Goal: Task Accomplishment & Management: Manage account settings

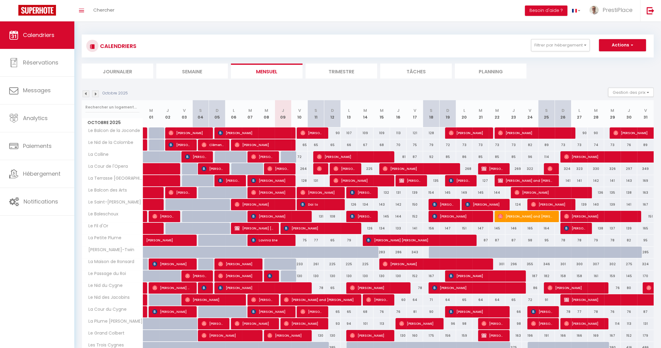
click at [96, 94] on img at bounding box center [95, 94] width 7 height 7
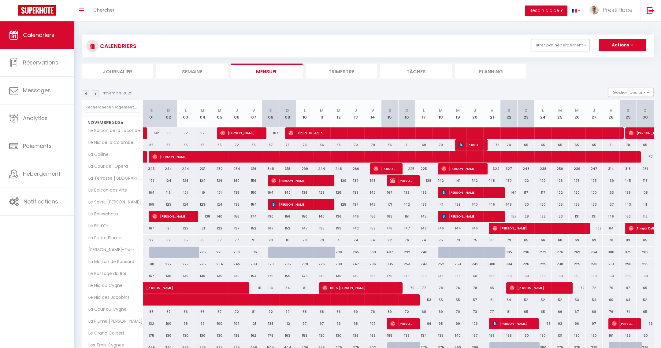
click at [90, 94] on div "Novembre 2025" at bounding box center [108, 94] width 53 height 7
click at [85, 92] on img at bounding box center [86, 94] width 7 height 7
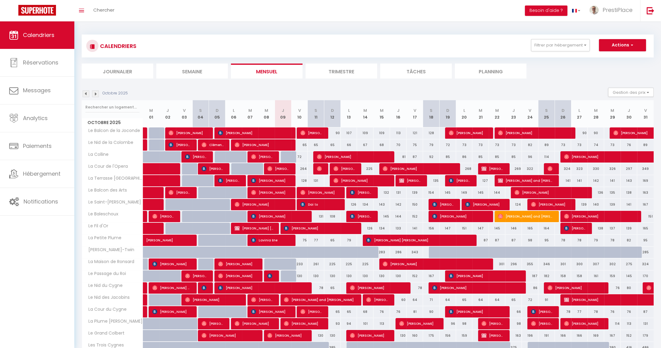
click at [96, 92] on img at bounding box center [95, 94] width 7 height 7
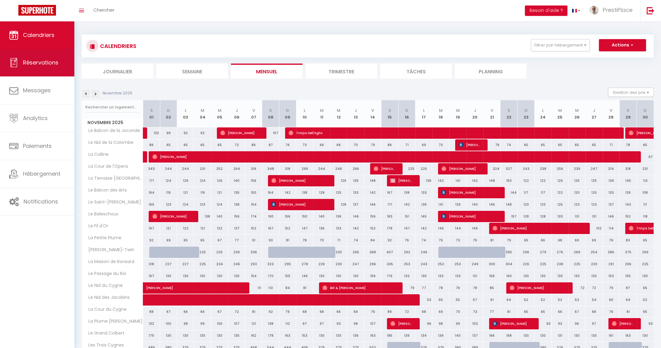
click at [26, 59] on span "Réservations" at bounding box center [40, 63] width 35 height 8
select select "not_cancelled"
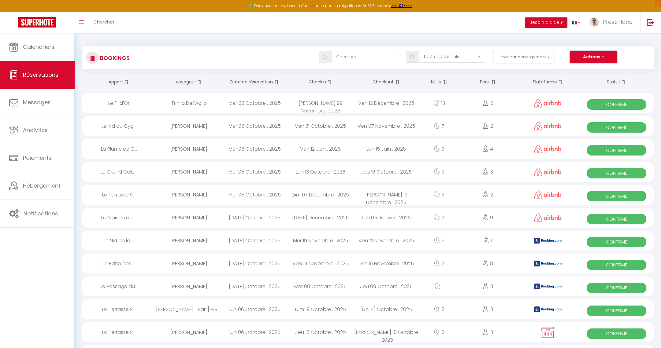
click at [579, 58] on button "Actions" at bounding box center [593, 57] width 47 height 12
click at [583, 67] on link "Nouvelle Réservation" at bounding box center [583, 70] width 65 height 8
select select
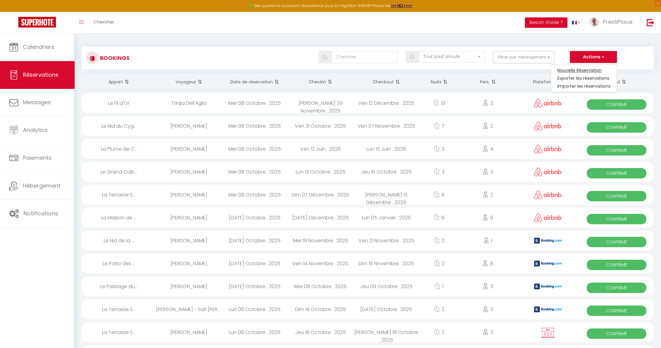
select select
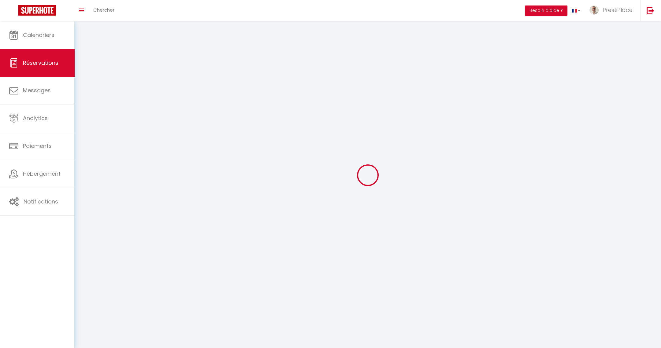
select select
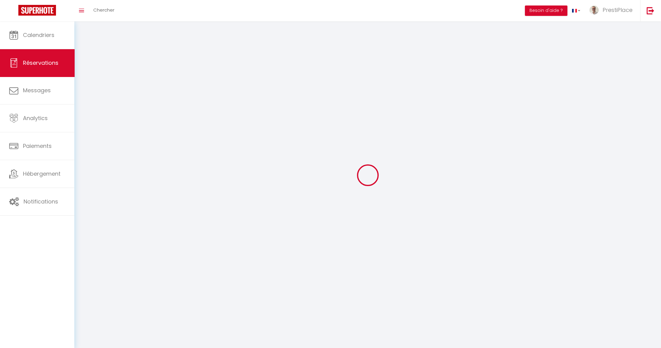
select select
checkbox input "false"
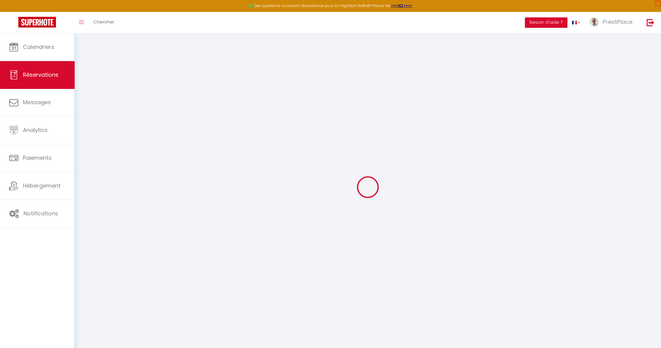
select select
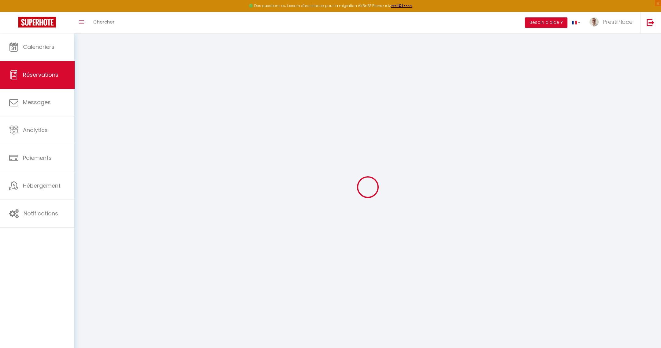
select select
checkbox input "false"
select select
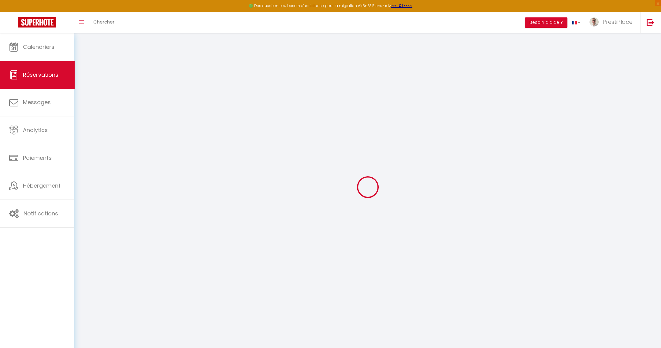
select select
checkbox input "false"
select select
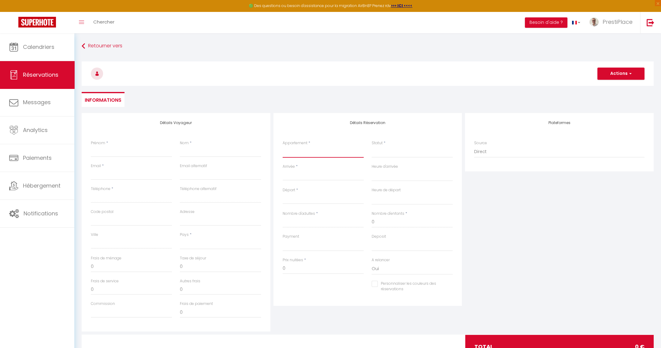
click at [310, 152] on select "Le Balcon de la Joconde La Cour de l'Opera La Terrasse [GEOGRAPHIC_DATA] Le Bal…" at bounding box center [323, 152] width 81 height 12
select select "77439"
click at [283, 146] on select "Le Balcon de la Joconde La Cour de l'Opera La Terrasse [GEOGRAPHIC_DATA] Le Bal…" at bounding box center [323, 152] width 81 height 12
select select
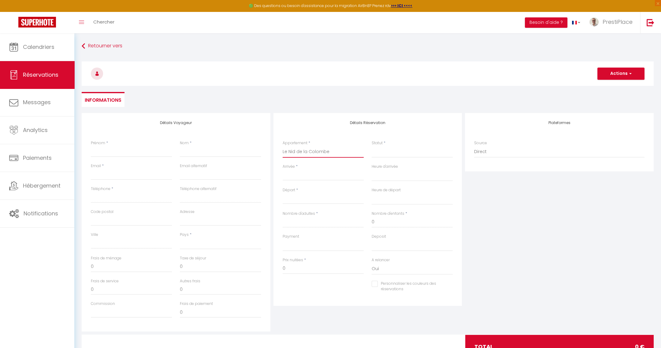
select select
checkbox input "false"
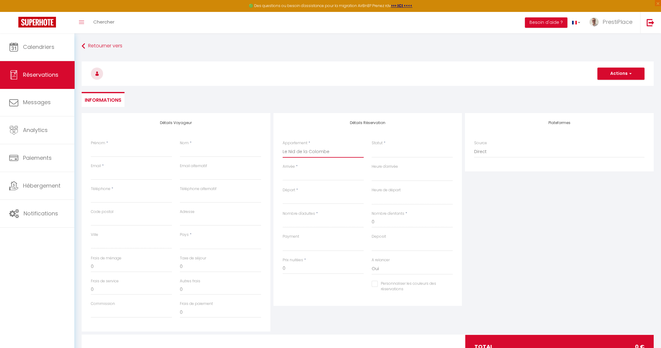
select select
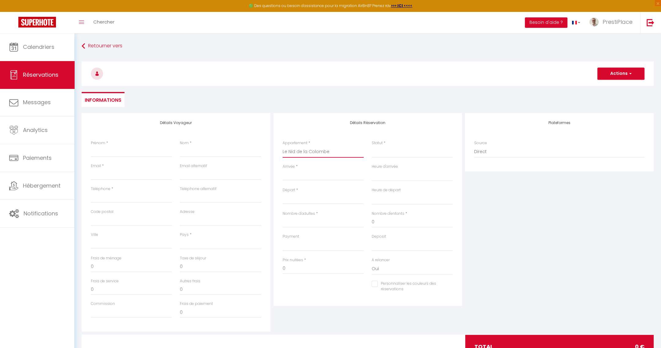
select select
checkbox input "false"
click at [304, 176] on input "Arrivée" at bounding box center [323, 176] width 81 height 8
click at [288, 260] on span "26" at bounding box center [289, 260] width 13 height 12
select select
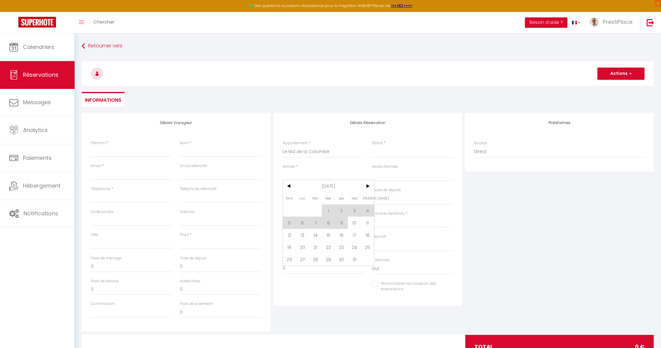
select select
type input "Dim 26 Octobre 2025"
select select
type input "Lun 27 Octobre 2025"
select select
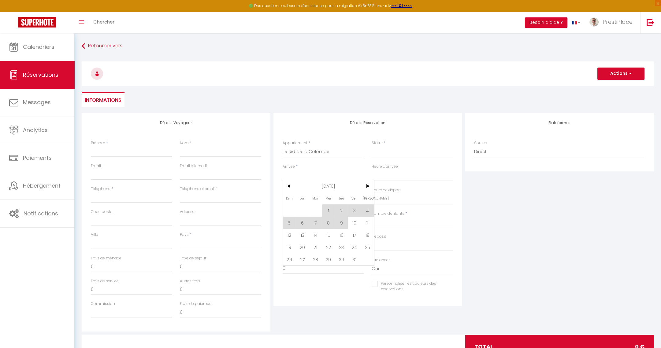
select select
checkbox input "false"
click at [309, 198] on input "Lun 27 Octobre 2025" at bounding box center [323, 199] width 81 height 8
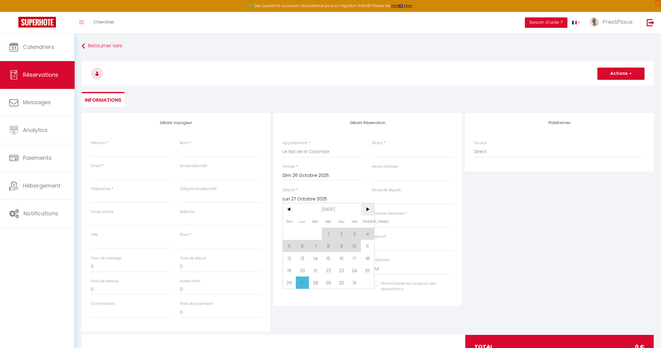
click at [366, 209] on span ">" at bounding box center [367, 209] width 13 height 12
click at [326, 271] on span "19" at bounding box center [328, 271] width 13 height 12
select select
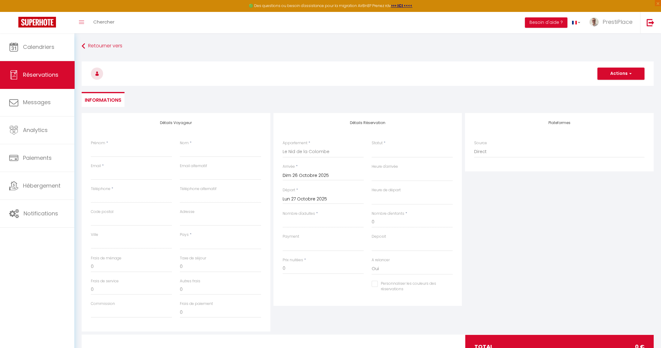
type input "Mer 19 Novembre 2025"
select select
checkbox input "false"
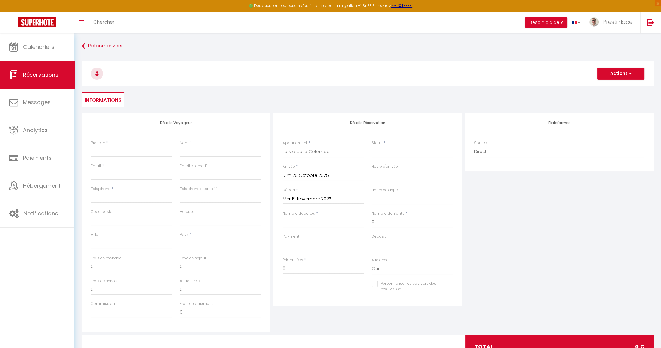
click at [321, 200] on input "Mer 19 Novembre 2025" at bounding box center [323, 199] width 81 height 8
click at [341, 276] on span "20" at bounding box center [341, 271] width 13 height 12
select select
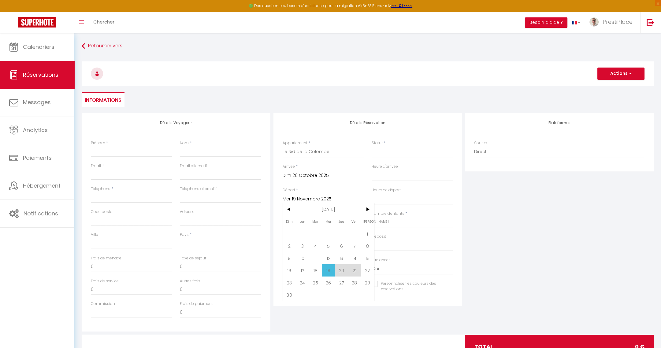
type input "Jeu 20 Novembre 2025"
select select
checkbox input "false"
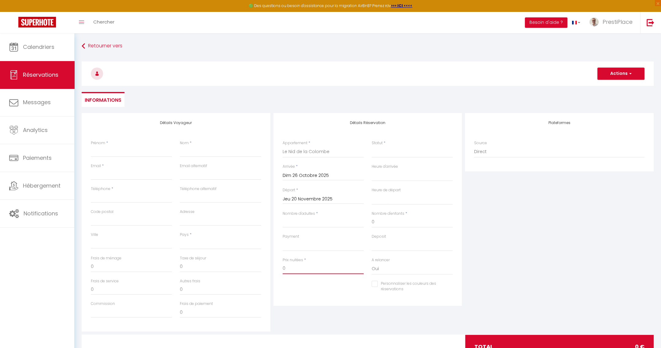
click at [341, 271] on input "0" at bounding box center [323, 268] width 81 height 11
click at [319, 196] on input "Jeu 20 Novembre 2025" at bounding box center [323, 199] width 81 height 8
click at [298, 203] on div "Jeu 20 Novembre 2025 < [DATE] > Dim Lun Mar Mer Jeu Ven Sam 1 2 3 4 5 6 7 8 9 1…" at bounding box center [323, 198] width 81 height 11
click at [298, 199] on input "Jeu 20 Novembre 2025" at bounding box center [323, 199] width 81 height 8
click at [328, 273] on span "19" at bounding box center [328, 271] width 13 height 12
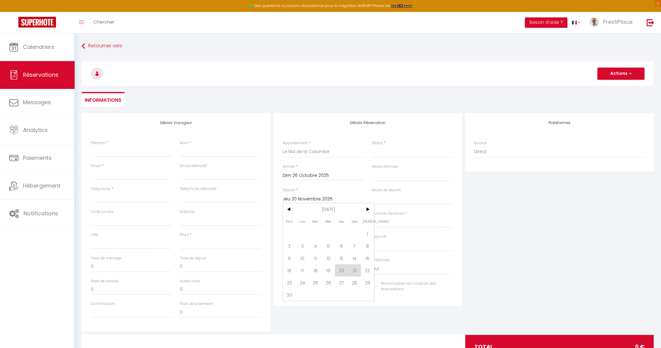
select select
type input "Mer 19 Novembre 2025"
select select
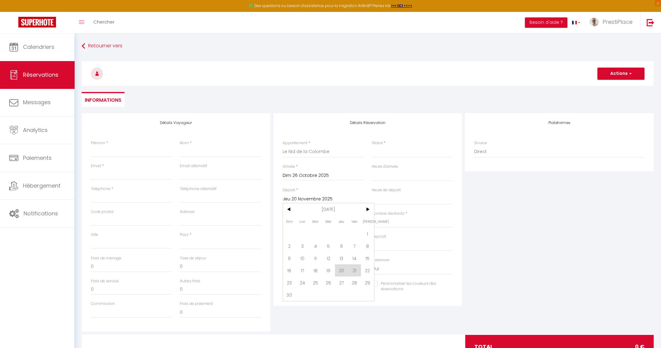
select select
checkbox input "false"
click at [301, 226] on input "Nombre d'adultes" at bounding box center [323, 222] width 81 height 11
type input "2"
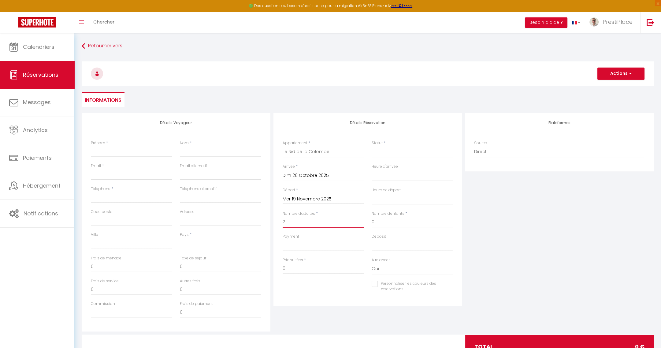
select select
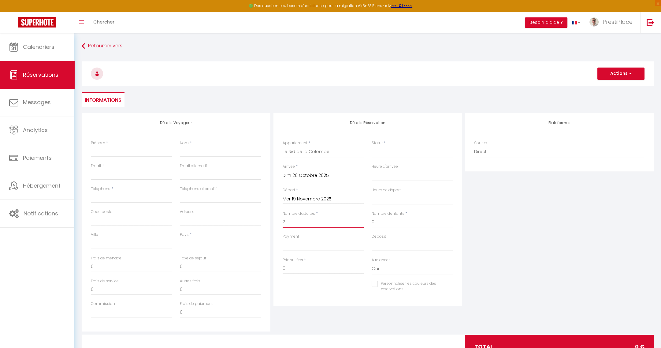
select select
checkbox input "false"
select select
type input "46"
type input "84"
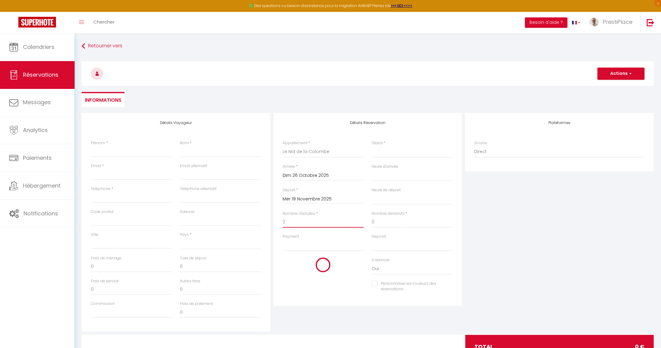
select select
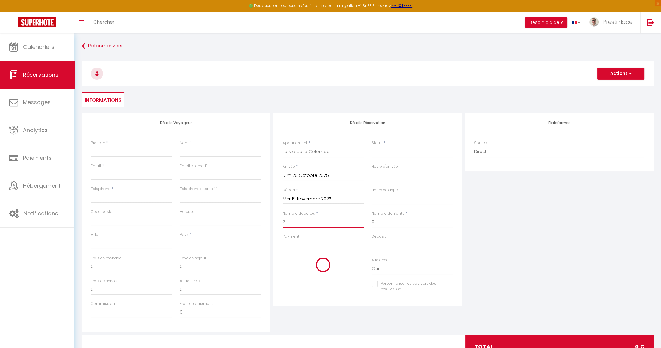
type input "1526.5"
checkbox input "false"
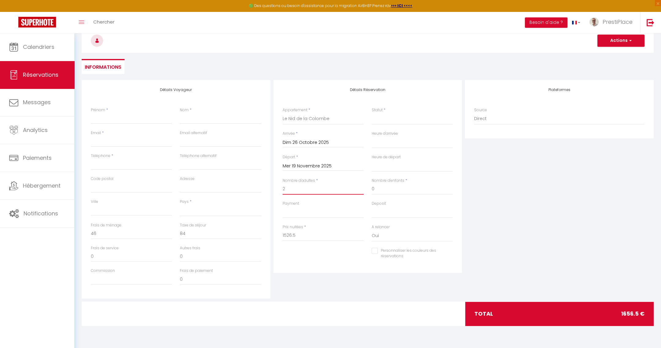
type input "2"
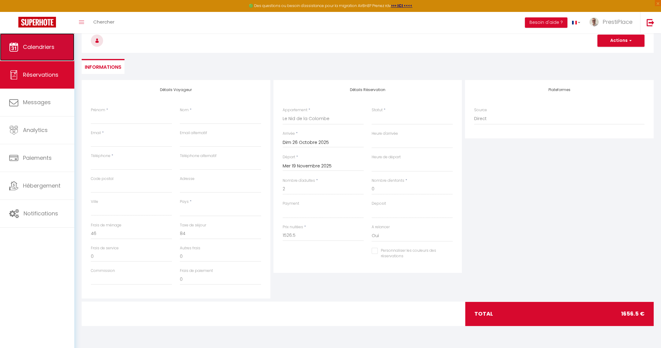
click at [28, 50] on span "Calendriers" at bounding box center [39, 47] width 32 height 8
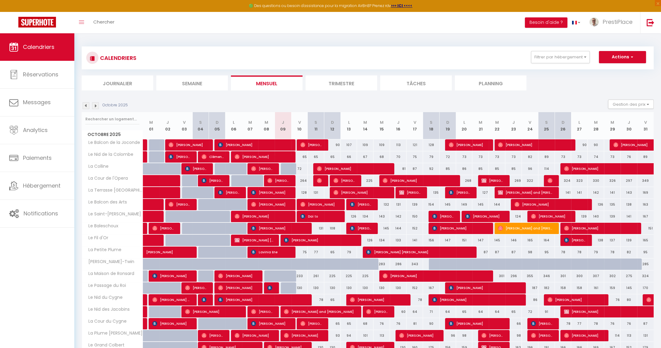
click at [96, 103] on img at bounding box center [95, 105] width 7 height 7
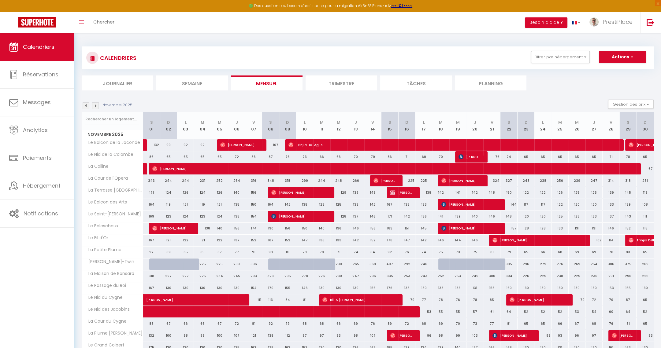
click at [84, 106] on img at bounding box center [86, 105] width 7 height 7
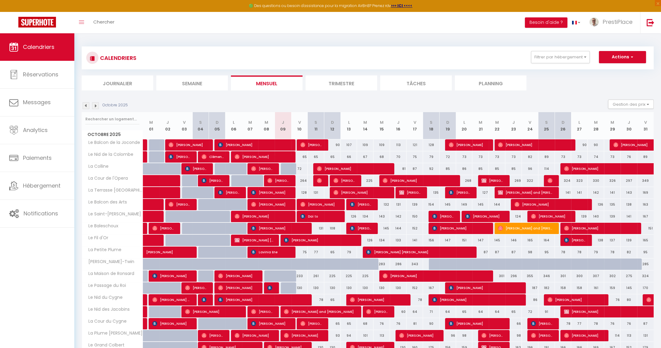
click at [97, 103] on img at bounding box center [95, 105] width 7 height 7
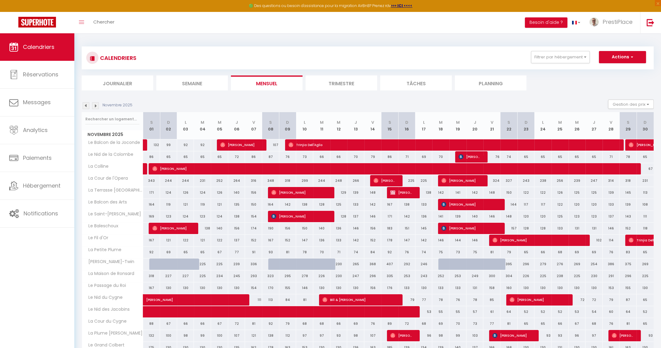
click at [256, 193] on div "156" at bounding box center [253, 192] width 17 height 11
type input "156"
type input "Ven 07 Novembre 2025"
type input "[PERSON_NAME] 08 Novembre 2025"
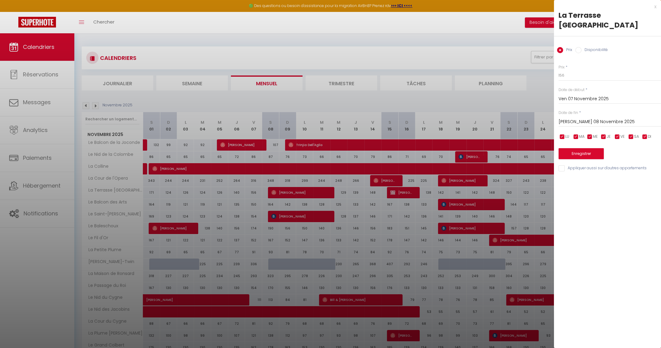
click at [231, 257] on div at bounding box center [330, 174] width 661 height 348
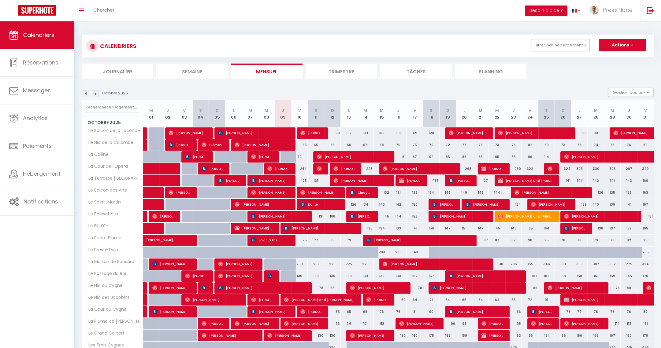
click at [87, 93] on img at bounding box center [86, 94] width 7 height 7
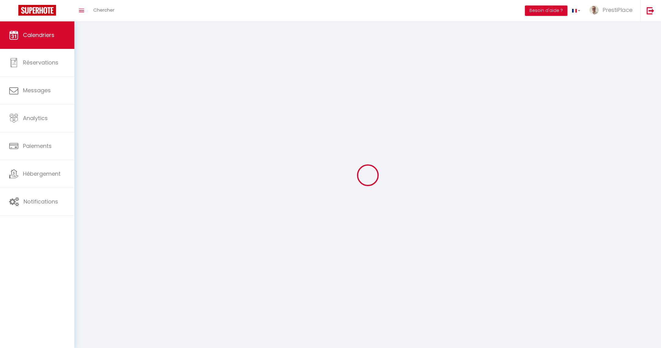
select select
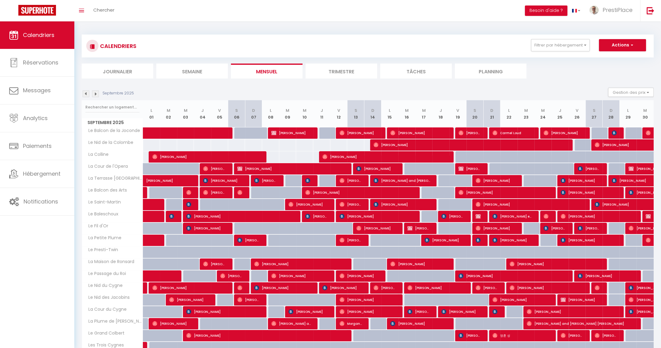
scroll to position [46, 0]
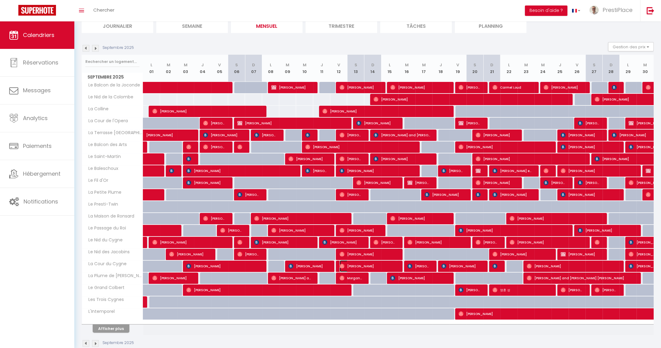
click at [347, 267] on span "Randy Houseworth" at bounding box center [368, 267] width 57 height 12
select select "OK"
select select "0"
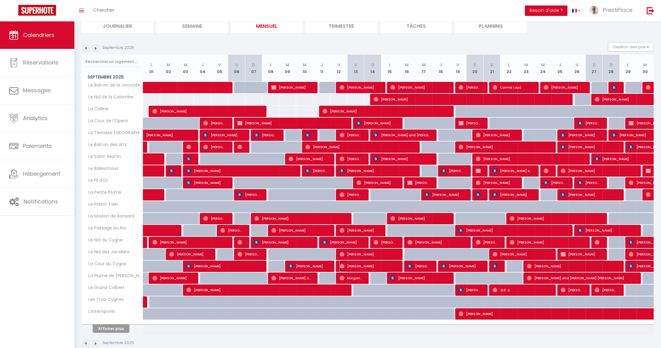
select select "1"
select select
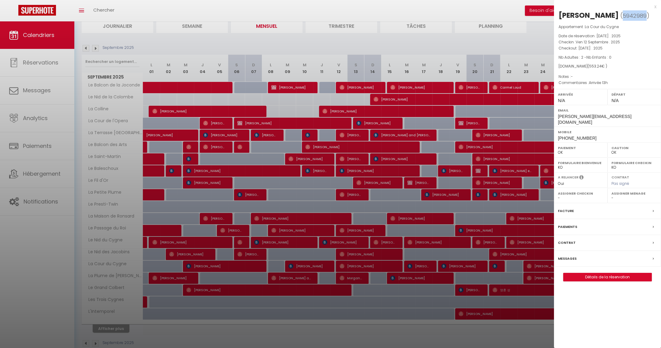
drag, startPoint x: 561, startPoint y: 22, endPoint x: 583, endPoint y: 25, distance: 21.9
click at [623, 20] on span "5942989" at bounding box center [635, 16] width 24 height 8
copy span "5942989"
drag, startPoint x: 585, startPoint y: 14, endPoint x: 629, endPoint y: 16, distance: 44.1
click at [629, 16] on h2 "Randy Houseworth ( 5942989 )" at bounding box center [607, 15] width 98 height 10
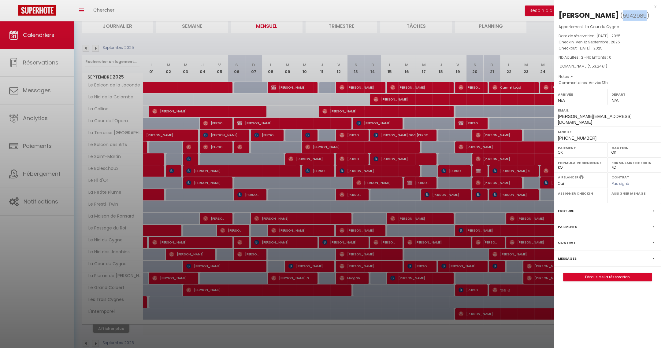
copy div "Houseworth"
click at [356, 338] on div at bounding box center [330, 174] width 661 height 348
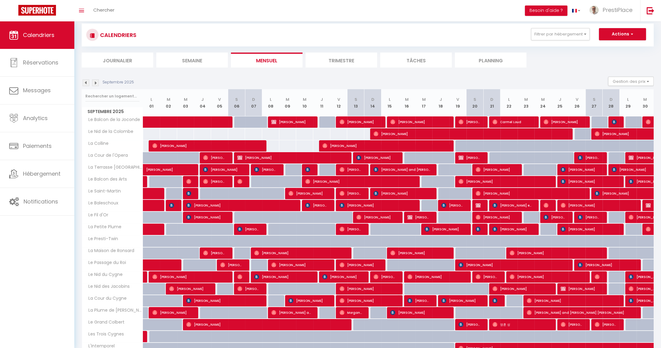
scroll to position [0, 0]
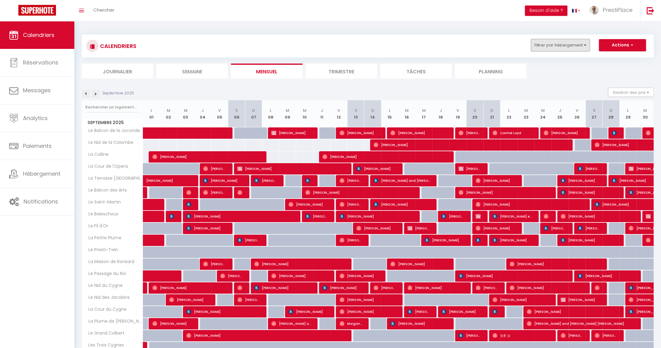
click at [556, 47] on button "Filtrer par hébergement" at bounding box center [560, 45] width 59 height 12
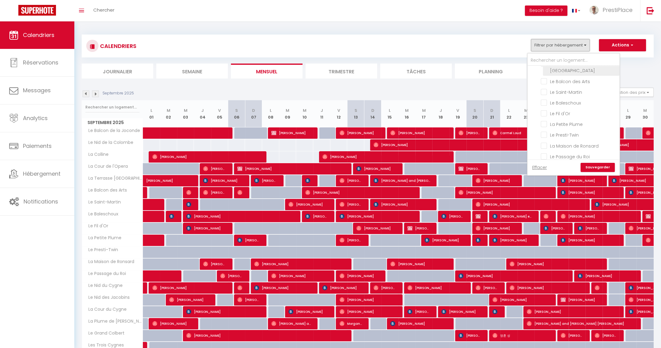
scroll to position [46, 0]
click at [544, 135] on input "La Maison de Ronsard" at bounding box center [579, 138] width 76 height 6
checkbox input "true"
checkbox input "false"
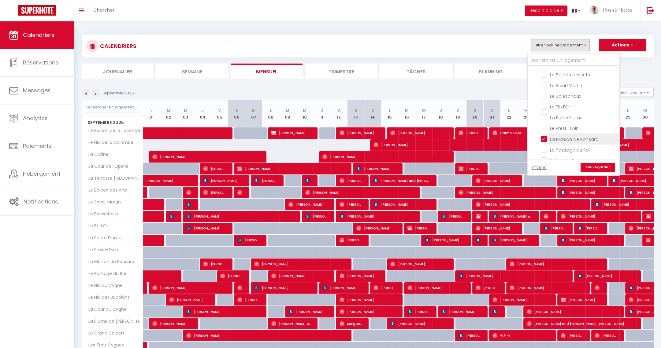
checkbox input "false"
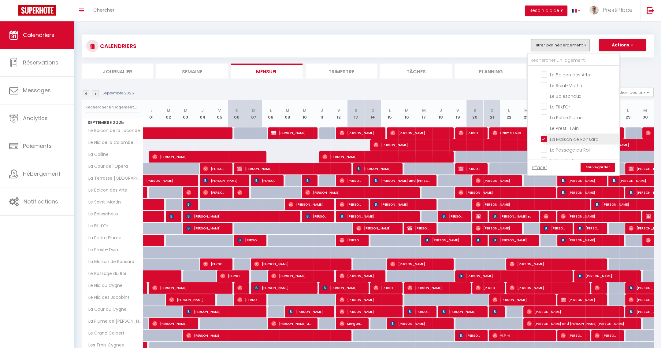
checkbox input "false"
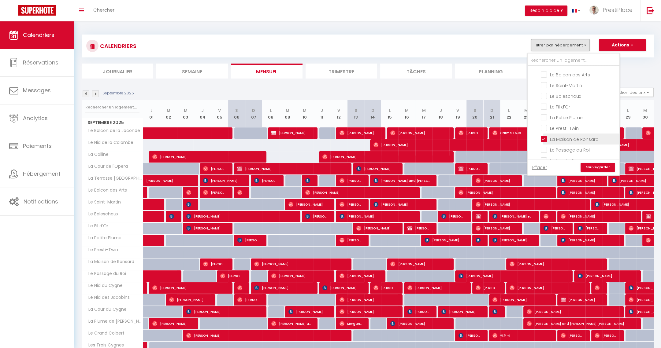
checkbox input "false"
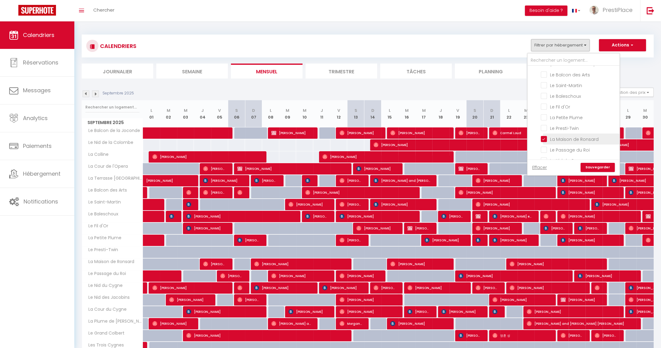
checkbox input "false"
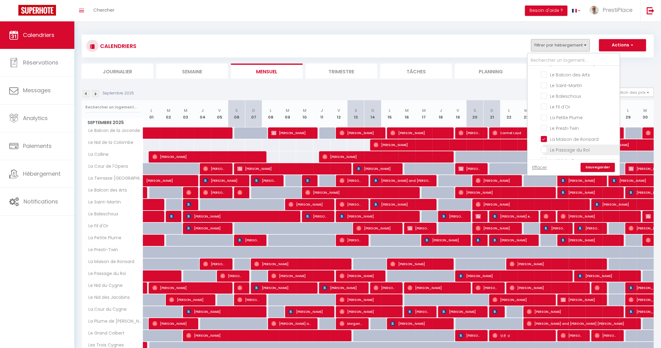
click at [547, 147] on input "Le Passage du Roi" at bounding box center [579, 150] width 76 height 6
checkbox input "true"
checkbox input "false"
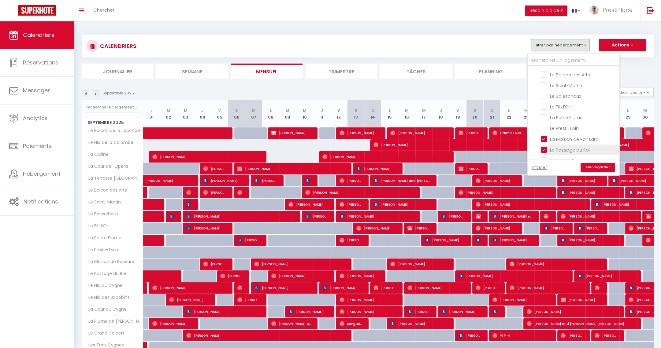
checkbox input "false"
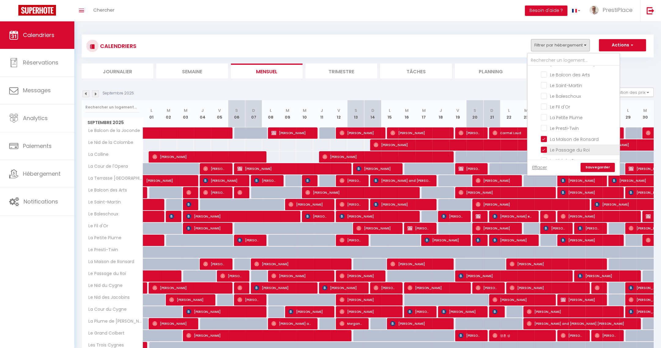
checkbox input "false"
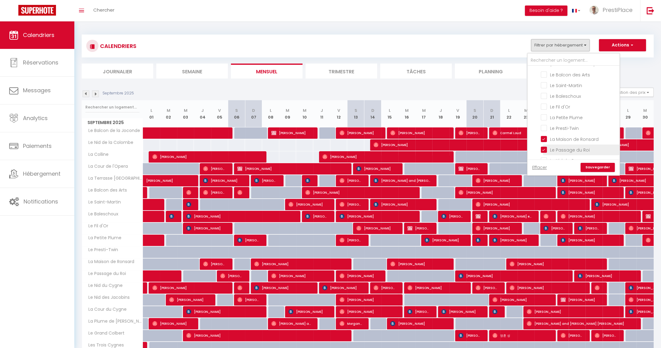
checkbox input "false"
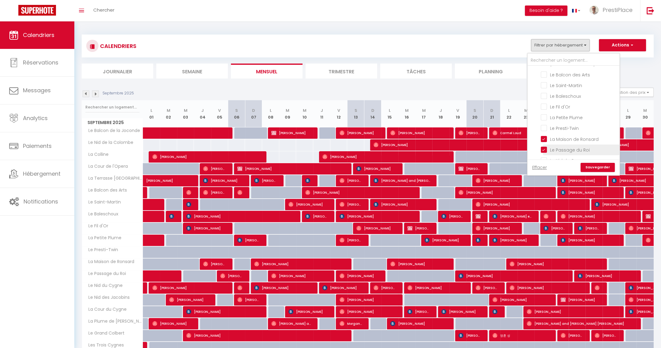
checkbox input "false"
click at [545, 157] on input "Le Nid du Cygne" at bounding box center [579, 160] width 76 height 6
checkbox input "true"
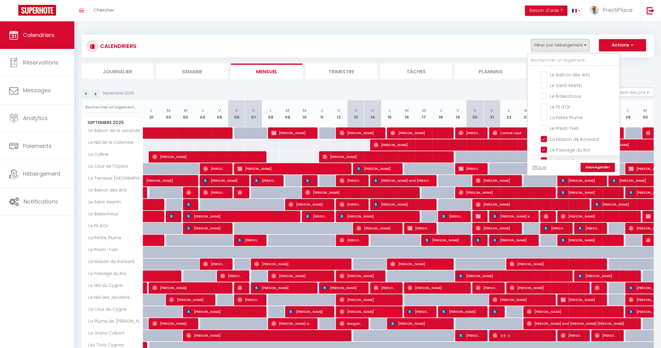
checkbox input "false"
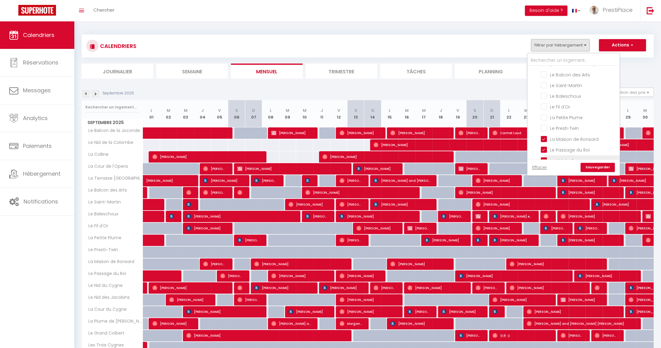
checkbox input "false"
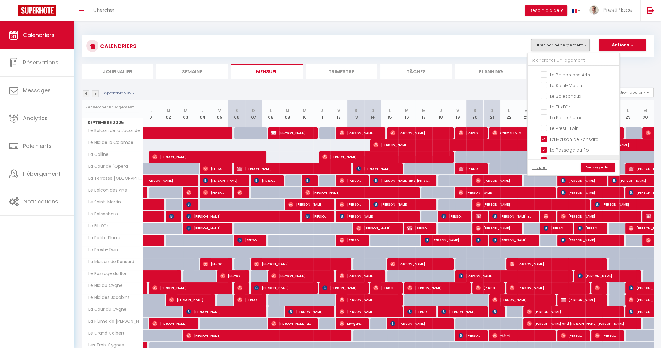
checkbox input "false"
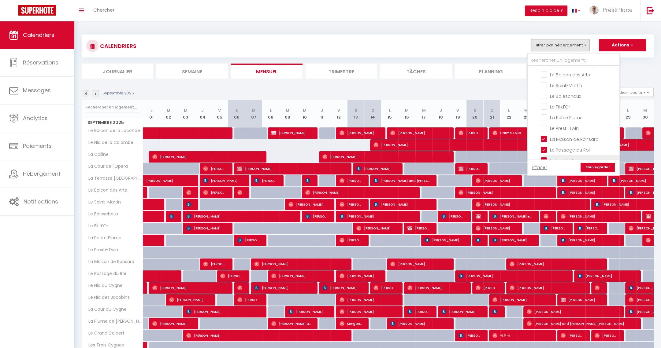
checkbox input "false"
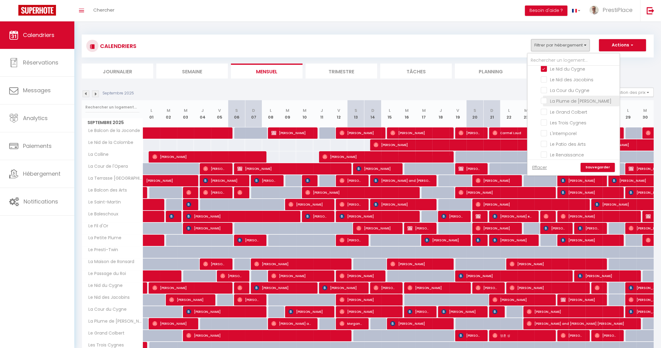
scroll to position [91, 0]
click at [547, 122] on label "Le Nid des Jacobins" at bounding box center [570, 125] width 46 height 7
click at [547, 122] on input "Le Nid des Jacobins" at bounding box center [579, 125] width 76 height 6
checkbox input "true"
checkbox input "false"
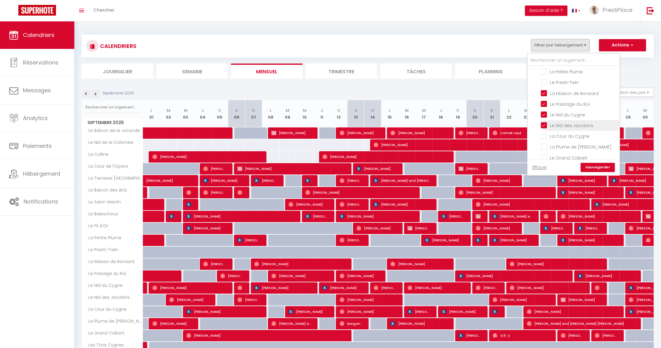
checkbox input "false"
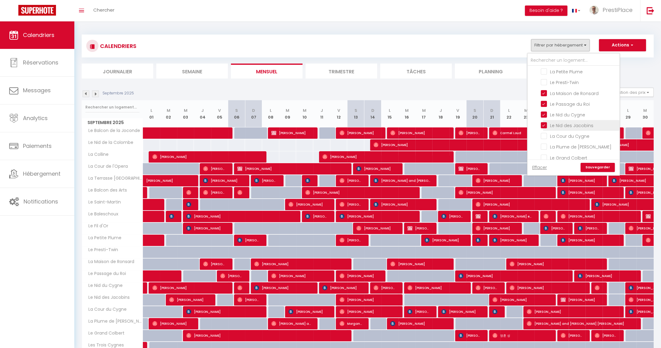
checkbox input "false"
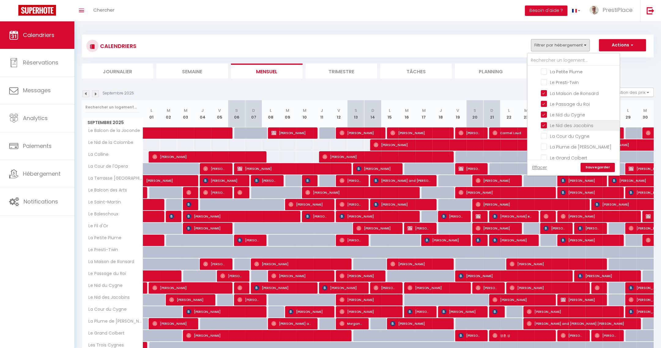
checkbox input "false"
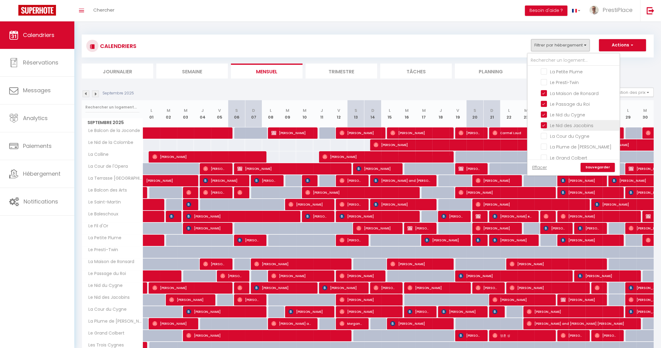
checkbox input "false"
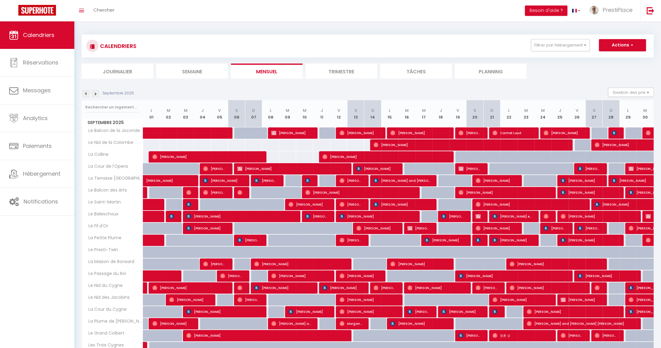
click at [564, 36] on div "CALENDRIERS Filtrer par hébergement Tous Le Balcon de la Joconde La Cour de l'O…" at bounding box center [368, 46] width 572 height 23
click at [562, 39] on button "Filtrer par hébergement" at bounding box center [560, 45] width 59 height 12
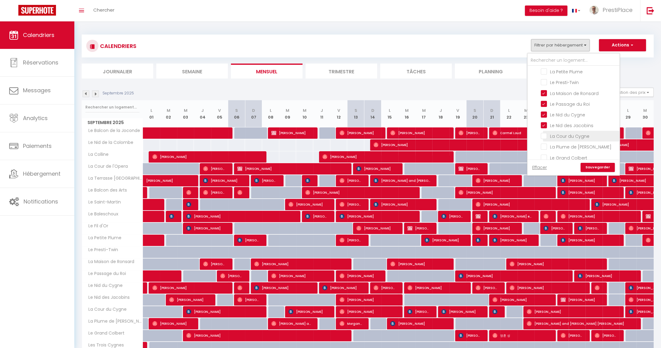
click at [544, 133] on input "La Cour du Cygne" at bounding box center [579, 136] width 76 height 6
checkbox input "true"
checkbox input "false"
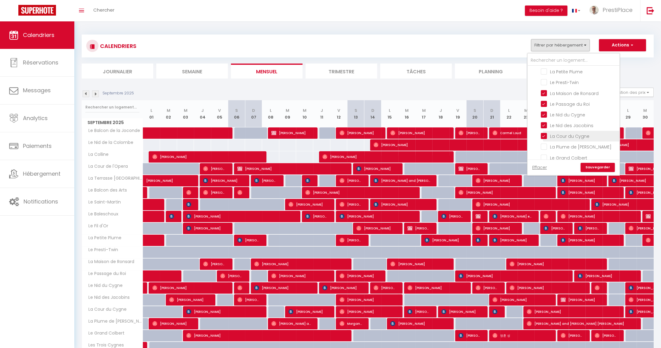
checkbox input "false"
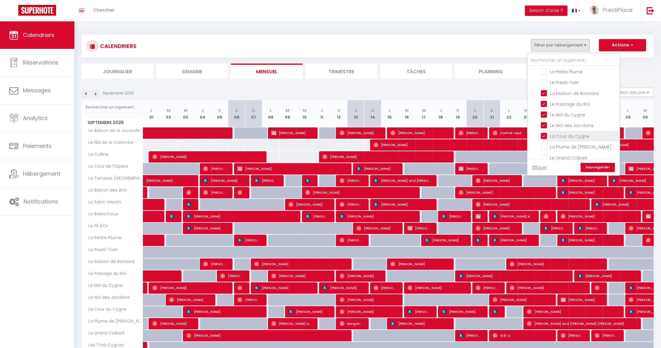
checkbox input "false"
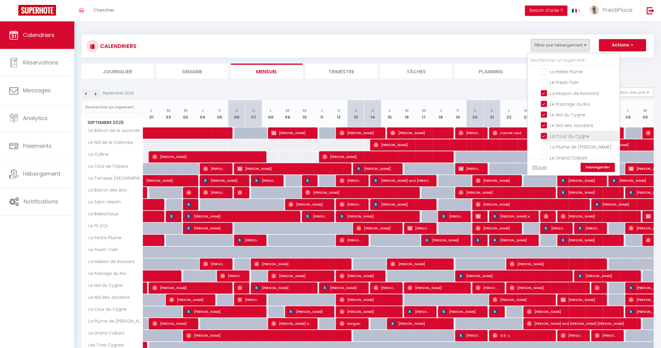
checkbox input "false"
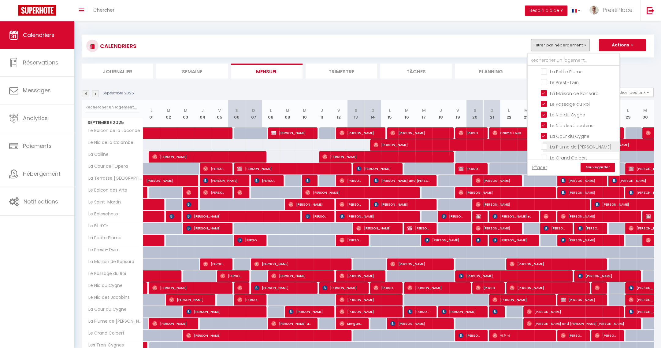
click at [545, 143] on input "La Plume [PERSON_NAME]" at bounding box center [579, 146] width 76 height 6
checkbox input "true"
checkbox input "false"
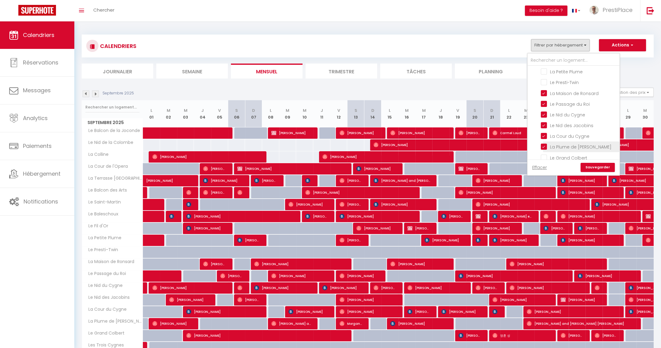
checkbox input "false"
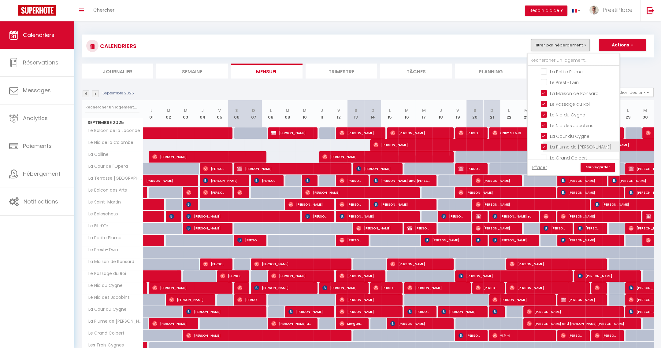
checkbox input "false"
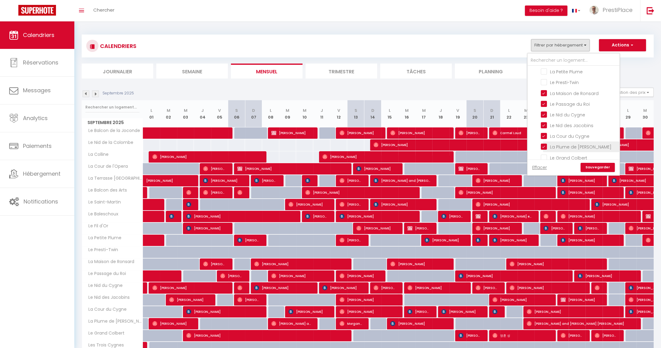
checkbox input "false"
click at [545, 154] on input "Le Grand Colbert" at bounding box center [579, 157] width 76 height 6
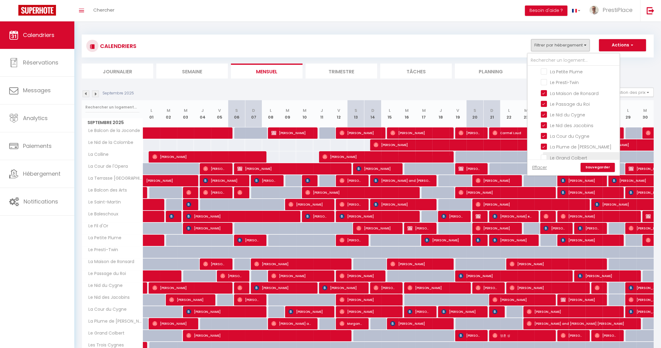
checkbox input "true"
checkbox input "false"
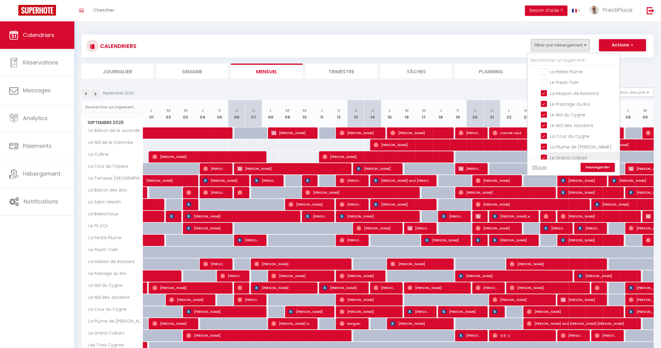
checkbox input "false"
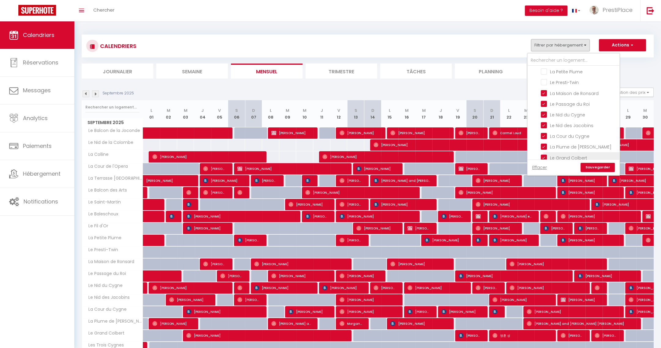
checkbox input "false"
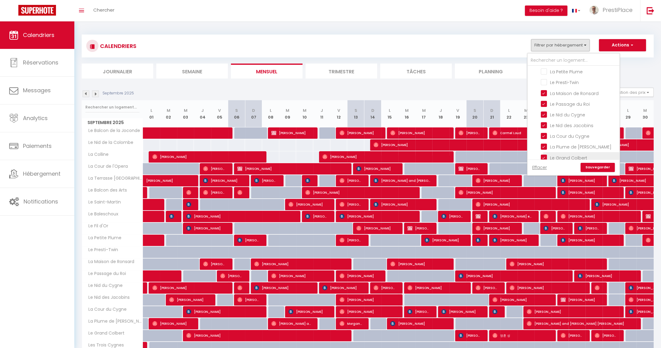
checkbox input "false"
click at [545, 165] on input "Les Trois Cygnes" at bounding box center [579, 168] width 76 height 6
checkbox input "true"
checkbox input "false"
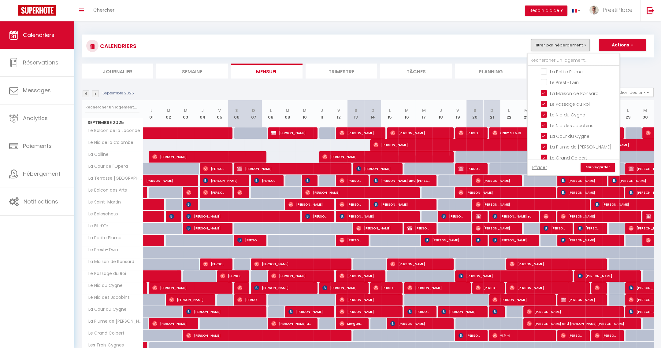
checkbox input "false"
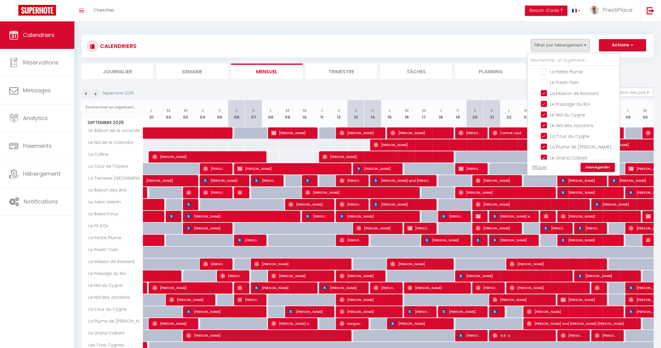
checkbox input "false"
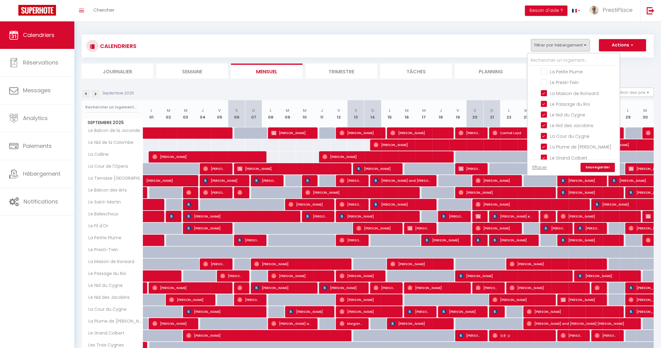
checkbox input "false"
click at [596, 165] on link "Sauvegarder" at bounding box center [598, 167] width 34 height 9
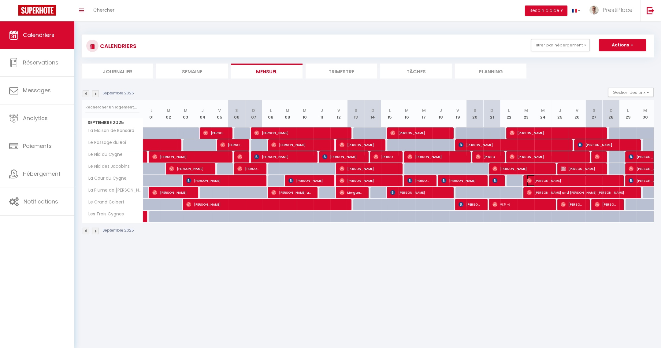
click at [563, 179] on span "Tom Keast" at bounding box center [572, 181] width 91 height 12
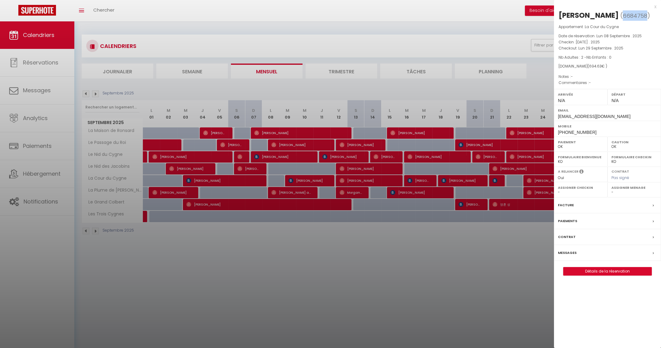
drag, startPoint x: 601, startPoint y: 15, endPoint x: 624, endPoint y: 13, distance: 22.7
click at [624, 13] on span "6684758" at bounding box center [635, 16] width 24 height 8
copy span "6684758"
click at [209, 270] on div at bounding box center [330, 174] width 661 height 348
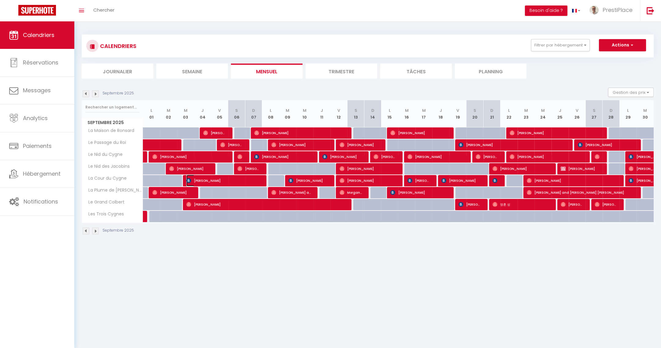
click at [223, 180] on span "Roberta Muricy" at bounding box center [223, 181] width 74 height 12
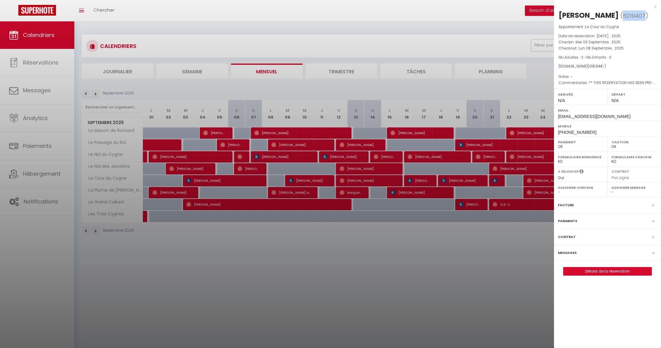
drag, startPoint x: 618, startPoint y: 13, endPoint x: 639, endPoint y: 14, distance: 20.8
click at [639, 14] on span "6219407" at bounding box center [634, 16] width 23 height 8
copy span "6219407"
drag, startPoint x: 591, startPoint y: 15, endPoint x: 613, endPoint y: 16, distance: 21.8
click at [613, 16] on div "Roberta Muricy" at bounding box center [588, 15] width 60 height 10
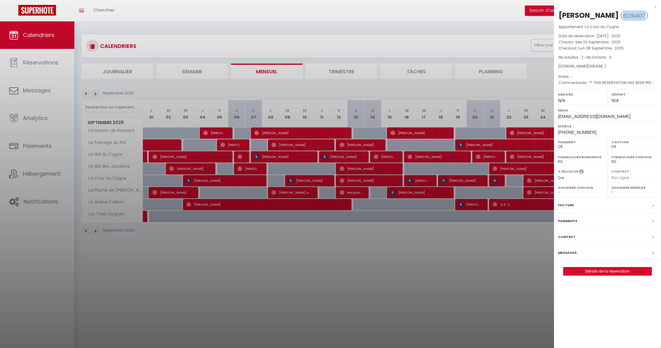
copy div "Muricy"
click at [310, 180] on div at bounding box center [330, 174] width 661 height 348
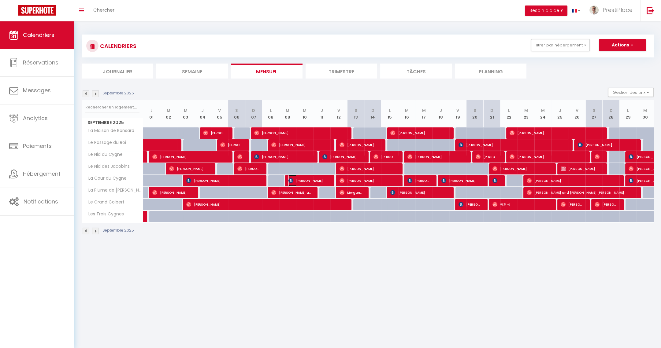
click at [310, 180] on span "Frank Block, Jr." at bounding box center [308, 181] width 40 height 12
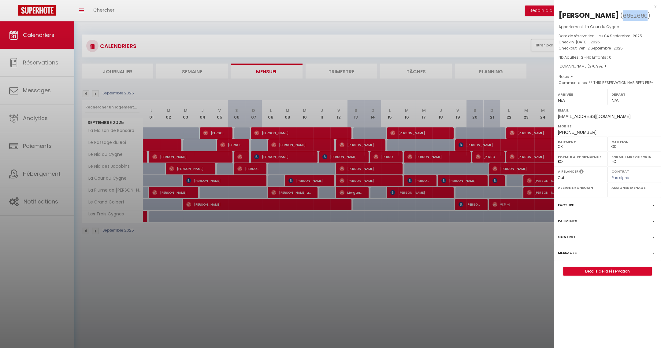
drag, startPoint x: 617, startPoint y: 13, endPoint x: 641, endPoint y: 15, distance: 24.3
click at [641, 15] on span "( 6652660 )" at bounding box center [635, 15] width 30 height 9
copy span "6652660"
click at [450, 243] on div at bounding box center [330, 174] width 661 height 348
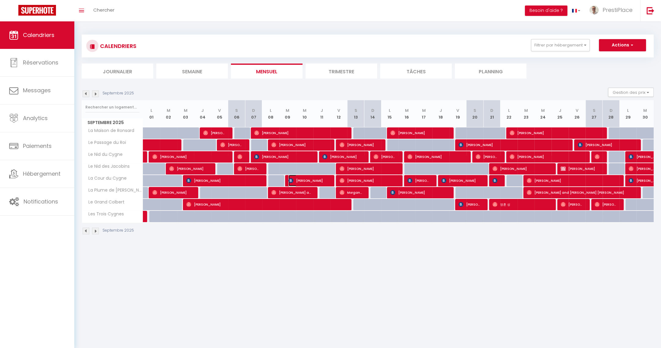
click at [321, 175] on span "Frank Block, Jr." at bounding box center [308, 181] width 40 height 12
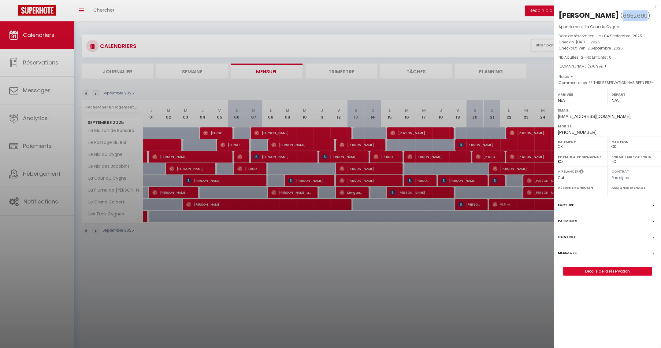
drag, startPoint x: 617, startPoint y: 13, endPoint x: 640, endPoint y: 16, distance: 23.7
click at [640, 16] on span "6652660" at bounding box center [635, 16] width 25 height 8
copy span "6652660"
click at [401, 252] on div at bounding box center [330, 174] width 661 height 348
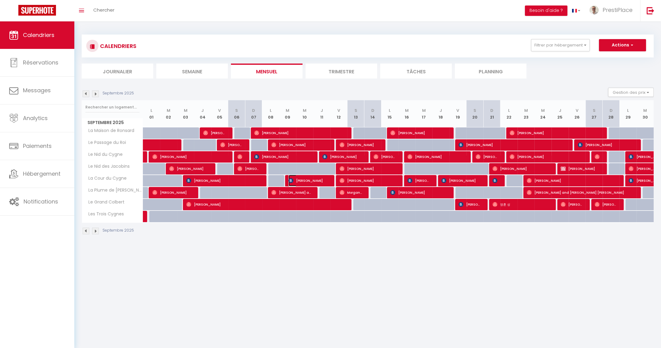
click at [303, 179] on span "Frank Block, Jr." at bounding box center [308, 181] width 40 height 12
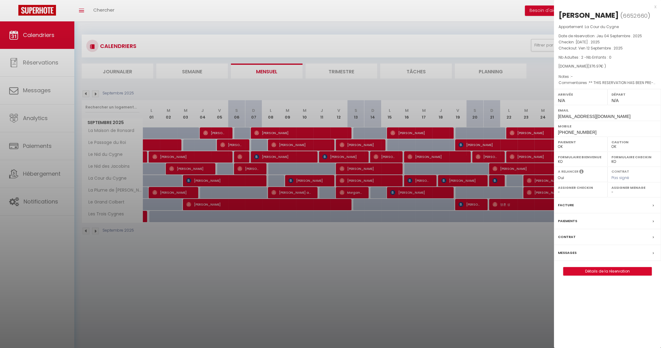
drag, startPoint x: 560, startPoint y: 16, endPoint x: 600, endPoint y: 14, distance: 40.4
click at [600, 14] on div "Frank Block, Jr." at bounding box center [588, 15] width 60 height 10
copy div "Frank Block"
click at [258, 266] on div at bounding box center [330, 174] width 661 height 348
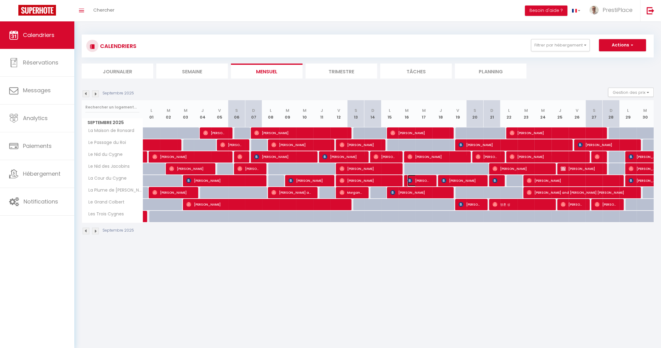
click at [426, 181] on span "Dorothy Brownrigg" at bounding box center [418, 181] width 23 height 12
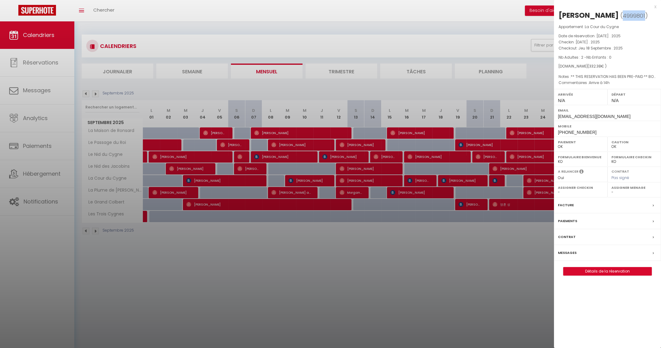
drag, startPoint x: 631, startPoint y: 14, endPoint x: 654, endPoint y: 16, distance: 23.0
click at [648, 16] on span "( 4999801 )" at bounding box center [634, 15] width 28 height 9
copy span "4999801"
drag, startPoint x: 585, startPoint y: 15, endPoint x: 558, endPoint y: 14, distance: 27.5
click at [558, 14] on div "Dorothy Brownrigg ( 4999801 ) Appartement : La Cour du Cygne Date de réservatio…" at bounding box center [607, 142] width 107 height 265
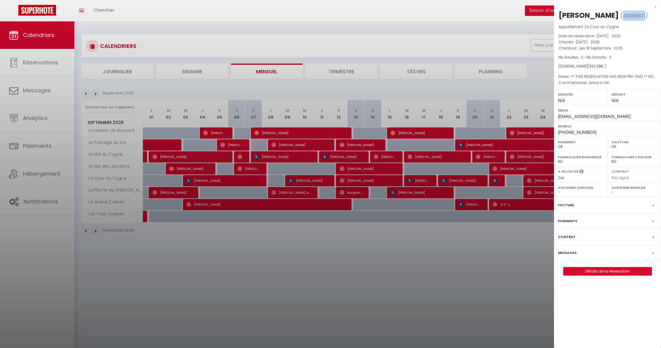
copy div "Dorothy"
drag, startPoint x: 588, startPoint y: 13, endPoint x: 628, endPoint y: 14, distance: 39.5
click at [628, 14] on h2 "Dorothy Brownrigg ( 4999801 )" at bounding box center [607, 15] width 98 height 10
click at [375, 239] on div at bounding box center [330, 174] width 661 height 348
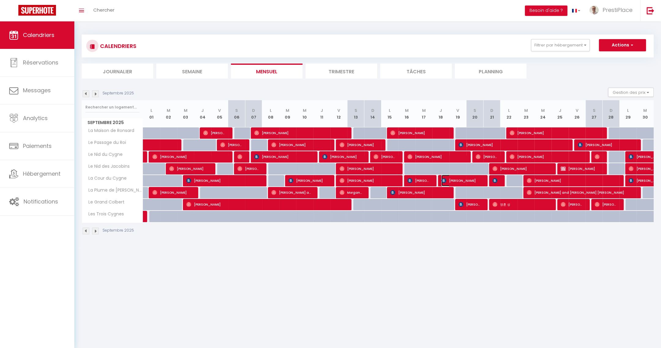
click at [457, 178] on span "Erin O'Connor" at bounding box center [461, 181] width 40 height 12
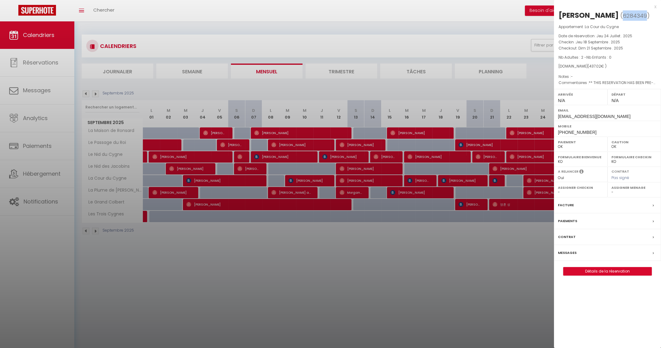
drag, startPoint x: 611, startPoint y: 16, endPoint x: 635, endPoint y: 17, distance: 23.6
click at [635, 17] on span "6284349" at bounding box center [635, 16] width 24 height 8
drag, startPoint x: 574, startPoint y: 16, endPoint x: 607, endPoint y: 15, distance: 33.0
click at [607, 15] on h2 "Erin O'Connor ( 6284349 )" at bounding box center [607, 15] width 98 height 10
click at [512, 251] on div at bounding box center [330, 174] width 661 height 348
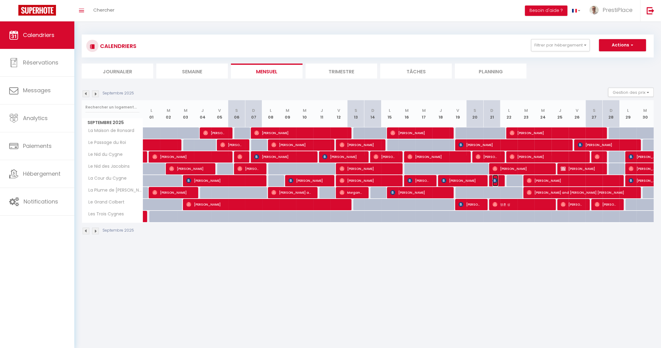
click at [496, 182] on img at bounding box center [494, 180] width 5 height 5
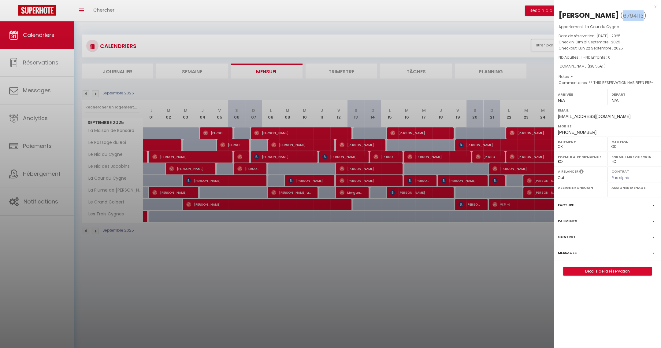
drag, startPoint x: 616, startPoint y: 15, endPoint x: 636, endPoint y: 15, distance: 19.9
click at [636, 15] on span "( 6794113 )" at bounding box center [633, 15] width 26 height 9
click at [587, 14] on div "Michael Schulz" at bounding box center [588, 15] width 60 height 10
drag, startPoint x: 588, startPoint y: 14, endPoint x: 611, endPoint y: 13, distance: 23.2
click at [611, 13] on div "Michael Schulz" at bounding box center [588, 15] width 60 height 10
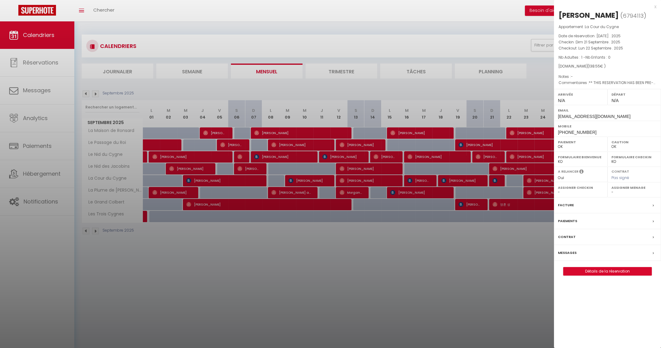
click at [202, 281] on div at bounding box center [330, 174] width 661 height 348
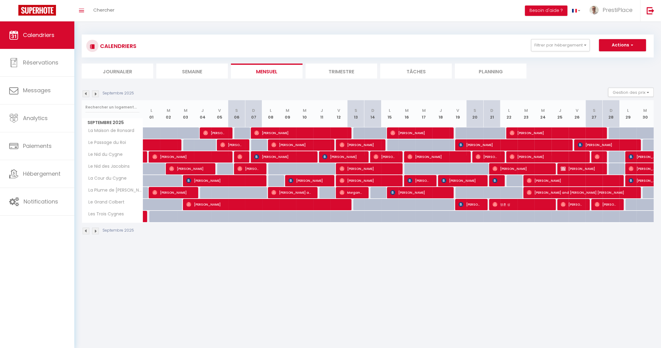
click at [97, 92] on img at bounding box center [95, 94] width 7 height 7
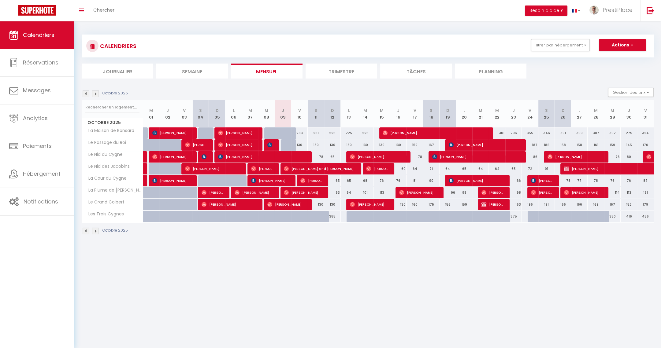
click at [97, 92] on img at bounding box center [95, 94] width 7 height 7
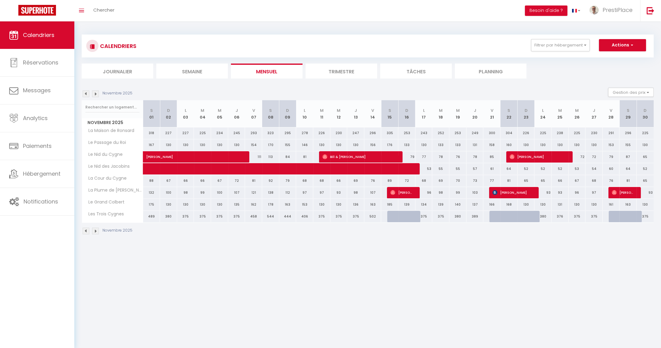
click at [86, 93] on img at bounding box center [86, 94] width 7 height 7
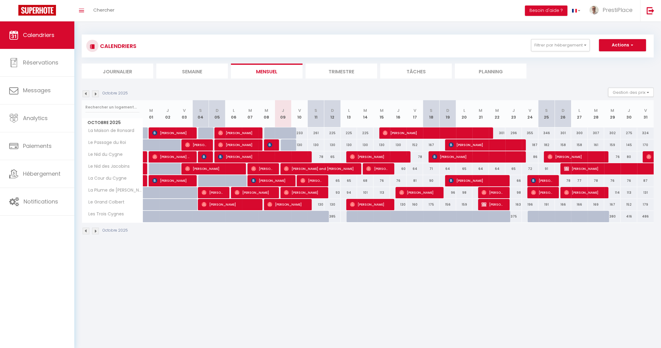
click at [86, 93] on img at bounding box center [86, 94] width 7 height 7
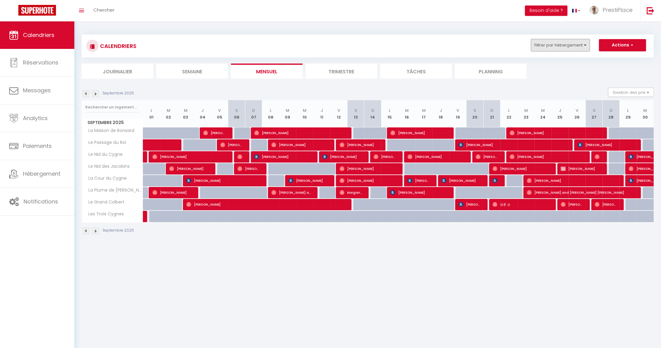
click at [562, 47] on button "Filtrer par hébergement" at bounding box center [560, 45] width 59 height 12
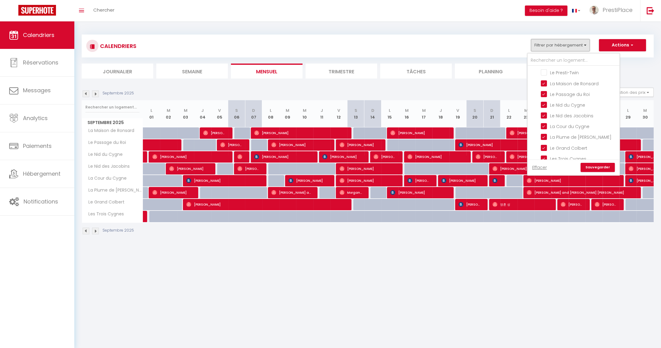
scroll to position [71, 0]
click at [545, 154] on input "La Cour du Cygne" at bounding box center [579, 157] width 76 height 6
checkbox input "false"
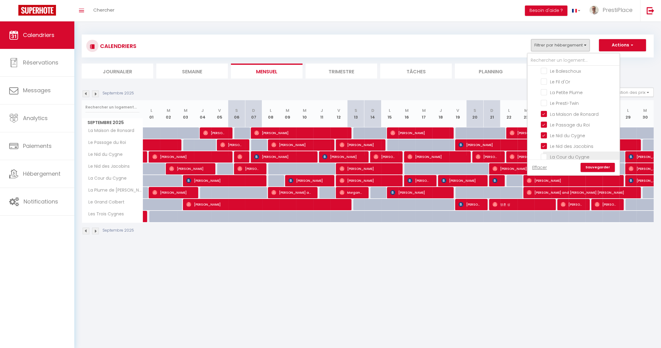
checkbox input "false"
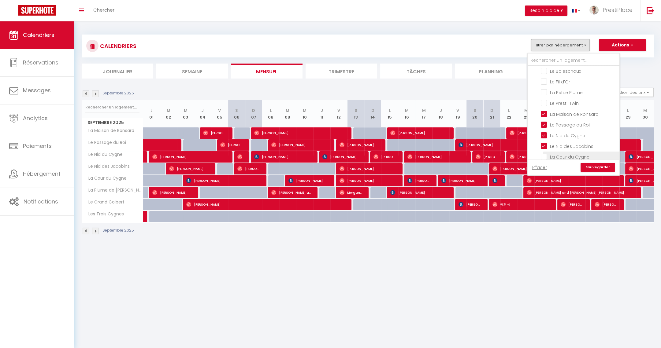
checkbox input "false"
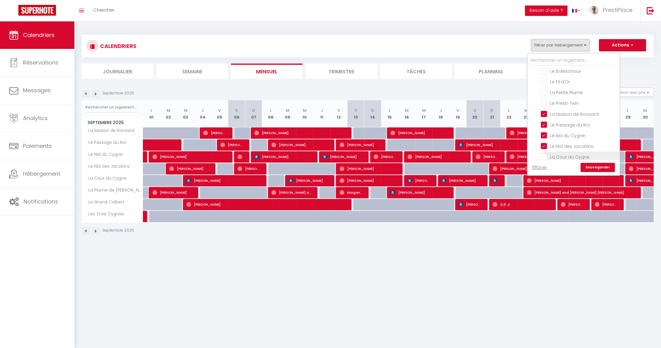
checkbox input "false"
click at [600, 168] on link "Sauvegarder" at bounding box center [598, 167] width 34 height 9
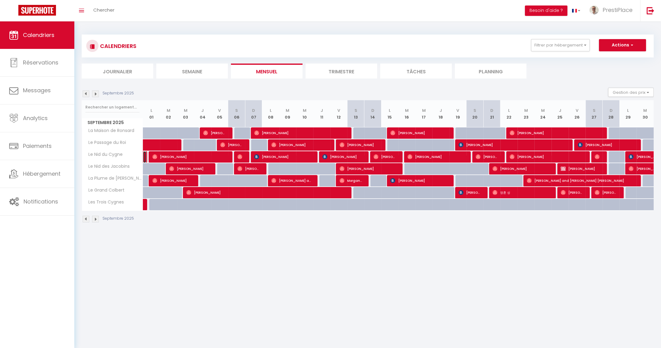
click at [144, 157] on link at bounding box center [144, 157] width 3 height 12
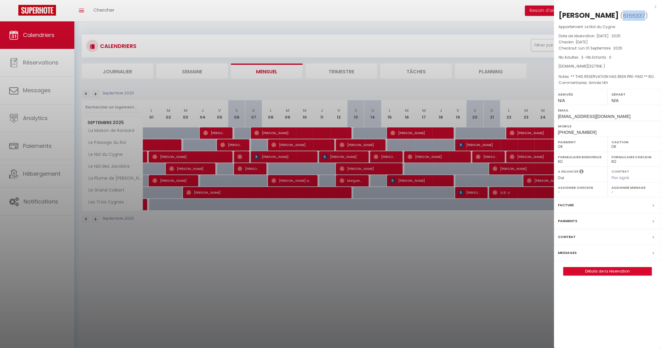
drag, startPoint x: 623, startPoint y: 16, endPoint x: 644, endPoint y: 15, distance: 21.8
click at [644, 15] on span "( 6166337 )" at bounding box center [634, 15] width 28 height 9
drag, startPoint x: 577, startPoint y: 13, endPoint x: 618, endPoint y: 16, distance: 41.7
click at [618, 16] on h2 "Sara Broadhurst ( 6166337 )" at bounding box center [607, 15] width 98 height 10
click at [181, 250] on div at bounding box center [330, 174] width 661 height 348
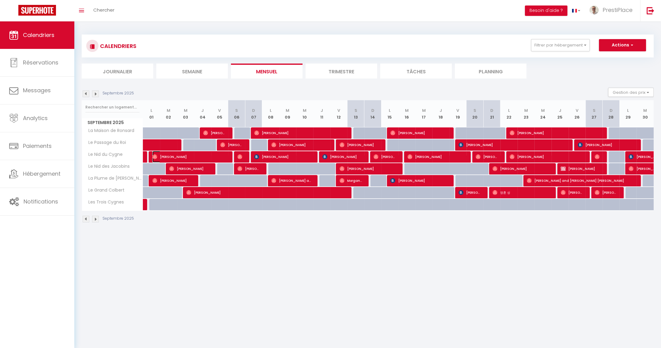
click at [173, 156] on span "Claude Rouze" at bounding box center [189, 157] width 74 height 12
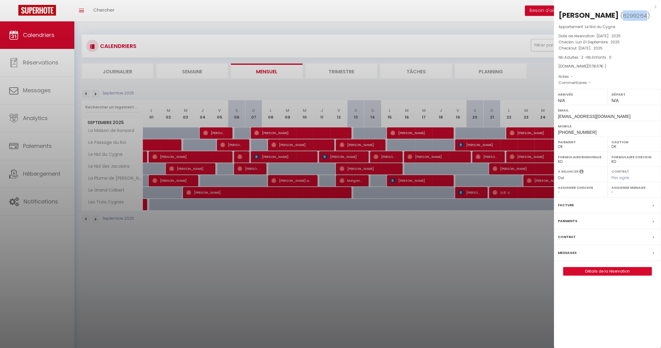
drag, startPoint x: 610, startPoint y: 16, endPoint x: 636, endPoint y: 14, distance: 25.5
click at [636, 14] on span "( 6299264 )" at bounding box center [635, 15] width 30 height 9
drag, startPoint x: 588, startPoint y: 14, endPoint x: 603, endPoint y: 16, distance: 14.8
click at [603, 16] on div "Claude Rouze" at bounding box center [588, 15] width 60 height 10
drag, startPoint x: 603, startPoint y: 16, endPoint x: 587, endPoint y: 13, distance: 16.5
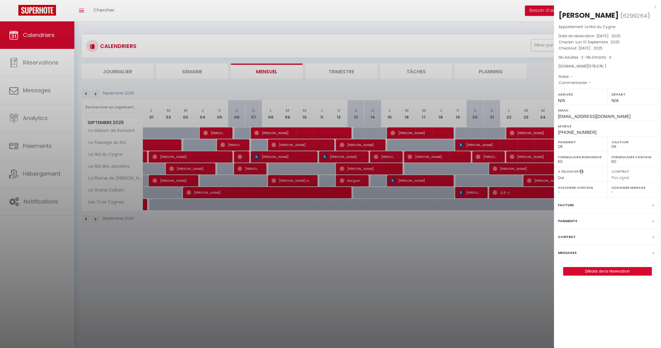
click at [587, 13] on div "Claude Rouze" at bounding box center [588, 15] width 60 height 10
drag, startPoint x: 585, startPoint y: 13, endPoint x: 605, endPoint y: 15, distance: 20.3
click at [605, 15] on div "Claude Rouze" at bounding box center [588, 15] width 60 height 10
click at [353, 246] on div at bounding box center [330, 174] width 661 height 348
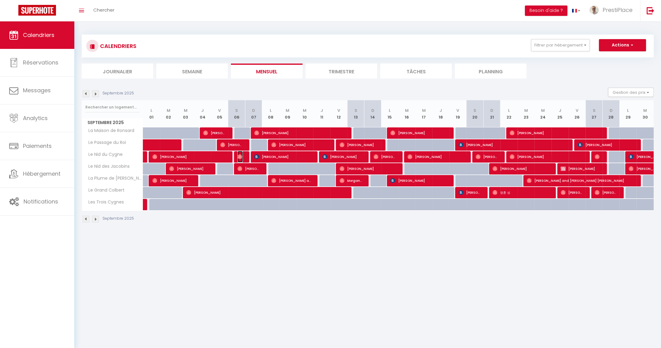
click at [240, 156] on img at bounding box center [239, 156] width 5 height 5
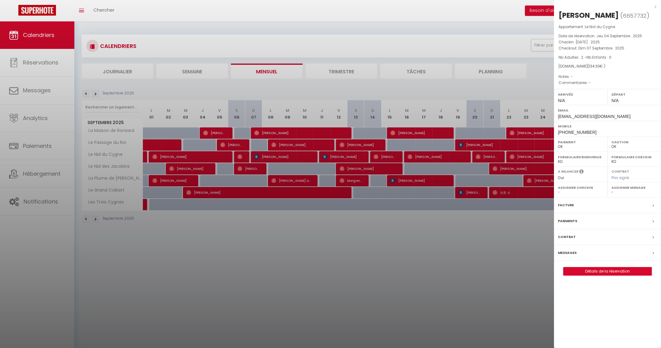
drag, startPoint x: 584, startPoint y: 15, endPoint x: 607, endPoint y: 13, distance: 23.3
click at [607, 13] on h2 "Fanny Ferrari ( 6657732 )" at bounding box center [607, 15] width 98 height 10
drag, startPoint x: 611, startPoint y: 16, endPoint x: 632, endPoint y: 15, distance: 20.8
click at [632, 15] on span "6657732" at bounding box center [635, 16] width 24 height 8
click at [383, 276] on div at bounding box center [330, 174] width 661 height 348
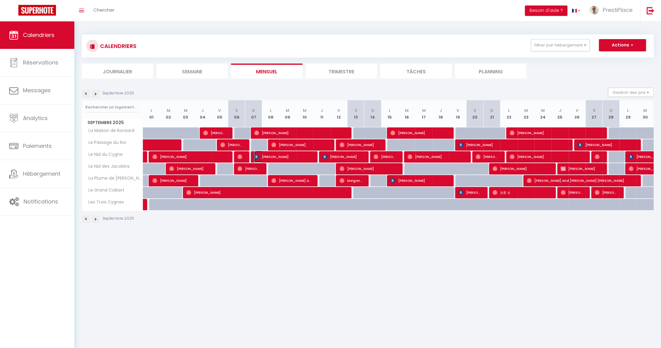
click at [283, 152] on span "Vicki Vincent" at bounding box center [282, 157] width 57 height 12
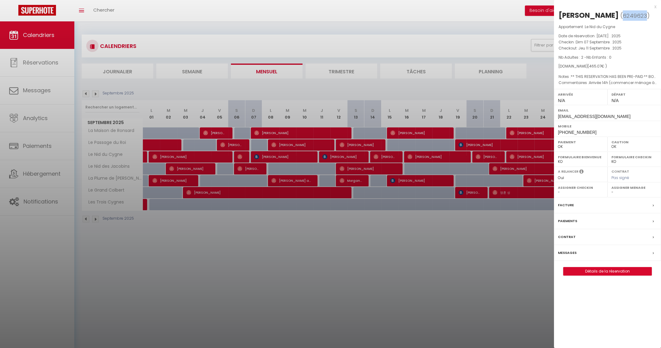
drag, startPoint x: 610, startPoint y: 17, endPoint x: 633, endPoint y: 17, distance: 23.3
click at [633, 17] on span "6249623" at bounding box center [635, 16] width 24 height 8
drag, startPoint x: 559, startPoint y: 13, endPoint x: 606, endPoint y: 14, distance: 46.5
click at [606, 14] on h2 "Vicki Vincent ( 6249623 )" at bounding box center [607, 15] width 98 height 10
click at [345, 156] on div at bounding box center [330, 174] width 661 height 348
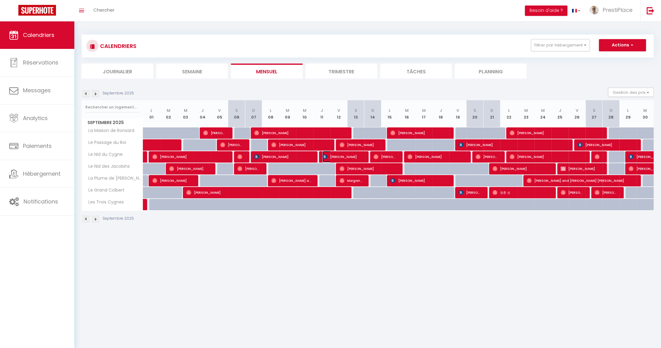
click at [345, 156] on span "Sandra gianotas" at bounding box center [342, 157] width 40 height 12
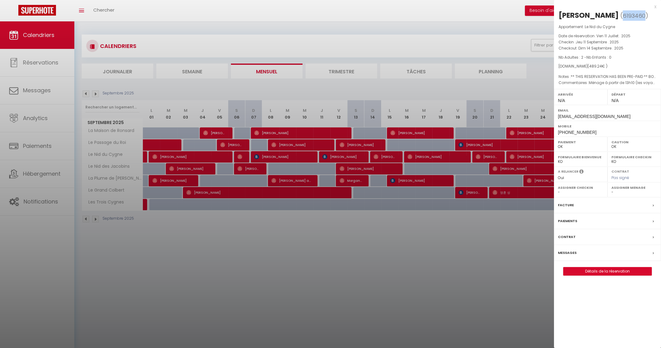
drag, startPoint x: 623, startPoint y: 13, endPoint x: 644, endPoint y: 15, distance: 20.9
click at [644, 15] on span "6193460" at bounding box center [634, 16] width 23 height 8
drag, startPoint x: 587, startPoint y: 14, endPoint x: 618, endPoint y: 12, distance: 30.9
click at [618, 12] on div "Sandra gianotas" at bounding box center [588, 15] width 60 height 10
click at [374, 158] on div at bounding box center [330, 174] width 661 height 348
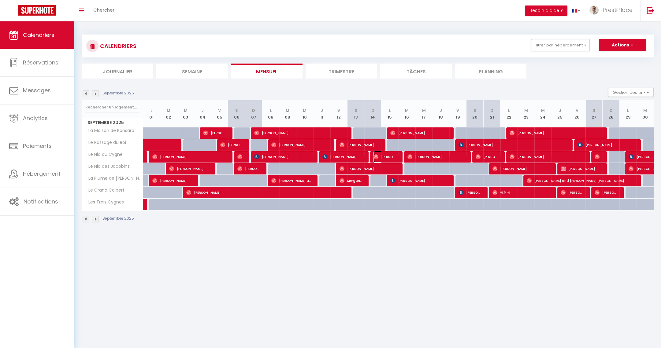
click at [383, 157] on span "Jean-Marie Sauvageot" at bounding box center [384, 157] width 23 height 12
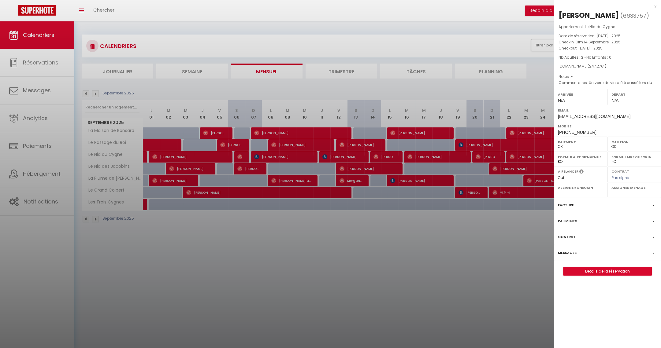
drag, startPoint x: 603, startPoint y: 14, endPoint x: 642, endPoint y: 18, distance: 39.3
click at [642, 18] on h2 "Jean-Marie Sauvageot ( 6633757 )" at bounding box center [607, 15] width 98 height 10
drag, startPoint x: 561, startPoint y: 26, endPoint x: 585, endPoint y: 26, distance: 23.9
click at [620, 20] on span "( 6633757 )" at bounding box center [634, 15] width 29 height 9
click at [291, 266] on div at bounding box center [330, 174] width 661 height 348
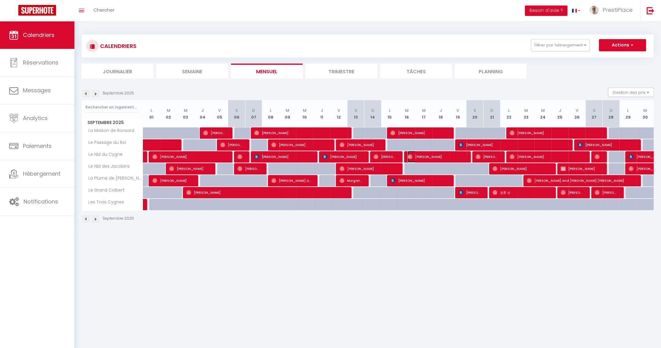
click at [437, 158] on span "Louise Lahiff" at bounding box center [435, 157] width 57 height 12
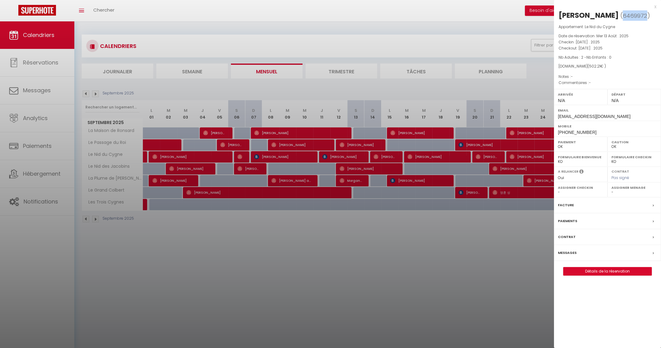
drag, startPoint x: 607, startPoint y: 14, endPoint x: 630, endPoint y: 16, distance: 22.7
click at [630, 16] on span "6469972" at bounding box center [635, 16] width 24 height 8
click at [586, 15] on div "Louise Lahiff" at bounding box center [588, 15] width 60 height 10
drag, startPoint x: 585, startPoint y: 14, endPoint x: 598, endPoint y: 16, distance: 13.2
click at [598, 16] on div "Louise Lahiff" at bounding box center [588, 15] width 60 height 10
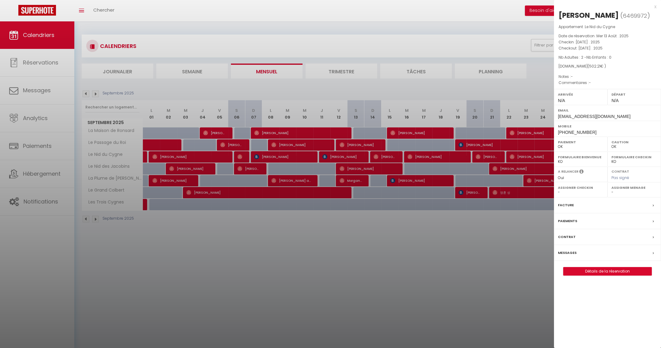
drag, startPoint x: 598, startPoint y: 16, endPoint x: 583, endPoint y: 15, distance: 14.7
click at [583, 15] on div "Louise Lahiff" at bounding box center [588, 15] width 60 height 10
drag, startPoint x: 583, startPoint y: 15, endPoint x: 603, endPoint y: 16, distance: 19.6
click at [603, 16] on h2 "Louise Lahiff ( 6469972 )" at bounding box center [607, 15] width 98 height 10
click at [319, 228] on div at bounding box center [330, 174] width 661 height 348
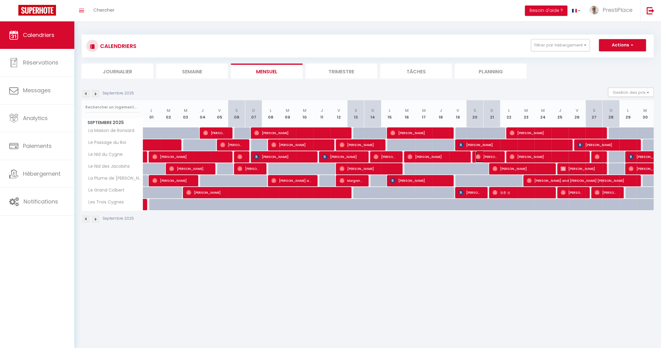
click at [493, 155] on span "Jose Miguel Vegas Valle" at bounding box center [487, 157] width 23 height 12
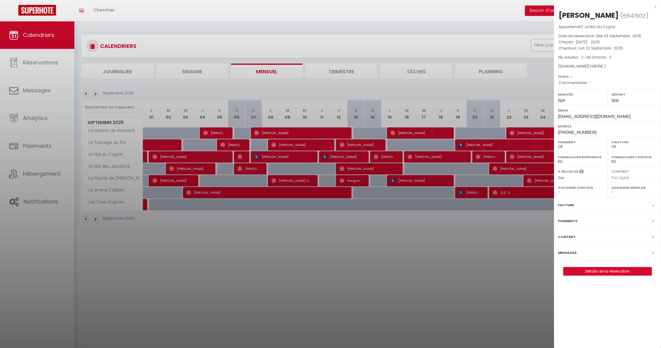
drag, startPoint x: 604, startPoint y: 14, endPoint x: 648, endPoint y: 15, distance: 43.8
click at [648, 15] on h2 "Jose Miguel Vegas Valle ( 6641502 )" at bounding box center [607, 15] width 98 height 10
drag, startPoint x: 560, startPoint y: 26, endPoint x: 582, endPoint y: 28, distance: 21.8
click at [620, 20] on span "( 6641502 )" at bounding box center [634, 15] width 28 height 9
click at [402, 259] on div at bounding box center [330, 174] width 661 height 348
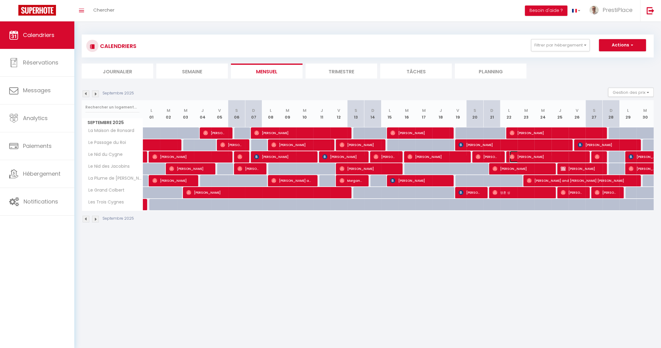
click at [550, 158] on span "Daniel Meagher" at bounding box center [547, 157] width 74 height 12
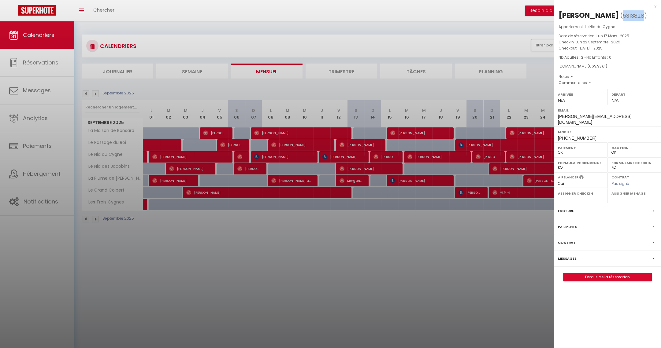
drag, startPoint x: 620, startPoint y: 15, endPoint x: 642, endPoint y: 16, distance: 21.8
click at [642, 16] on span "( 5313828 )" at bounding box center [633, 15] width 27 height 9
click at [581, 13] on div "Daniel Meagher" at bounding box center [588, 15] width 60 height 10
drag, startPoint x: 584, startPoint y: 17, endPoint x: 615, endPoint y: 18, distance: 30.9
click at [615, 18] on div "Daniel Meagher" at bounding box center [588, 15] width 60 height 10
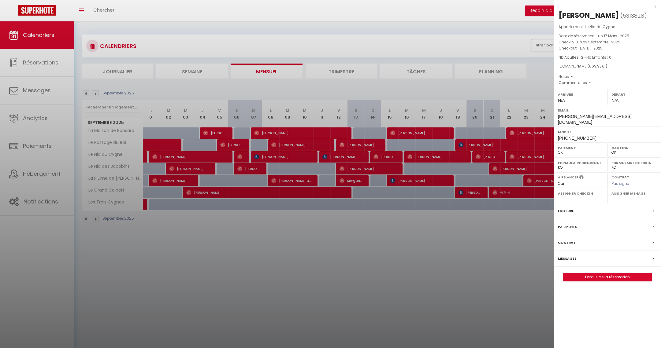
click at [452, 240] on div at bounding box center [330, 174] width 661 height 348
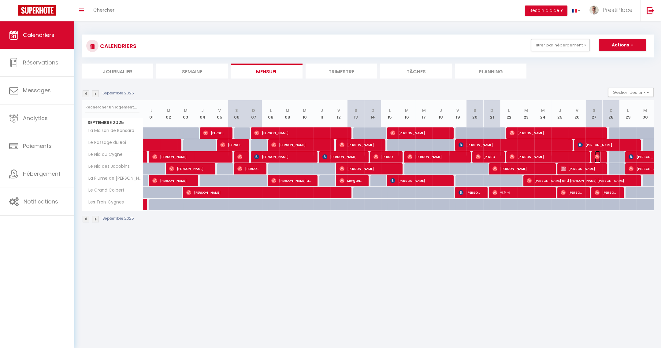
click at [597, 158] on img at bounding box center [597, 156] width 5 height 5
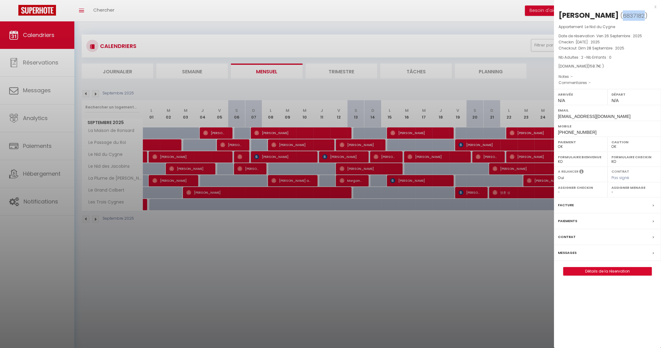
drag, startPoint x: 561, startPoint y: 27, endPoint x: 582, endPoint y: 28, distance: 21.1
click at [620, 20] on span "( 6837182 )" at bounding box center [633, 15] width 27 height 9
drag, startPoint x: 594, startPoint y: 14, endPoint x: 636, endPoint y: 14, distance: 41.6
click at [619, 14] on div "Yasmine Al-Mousawi" at bounding box center [588, 15] width 60 height 10
click at [377, 249] on div at bounding box center [330, 174] width 661 height 348
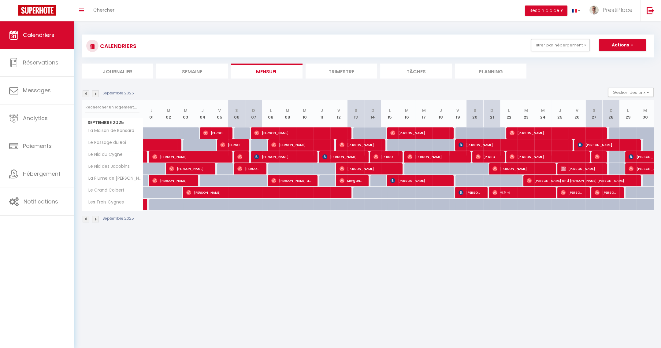
click at [86, 92] on img at bounding box center [86, 94] width 7 height 7
select select "0"
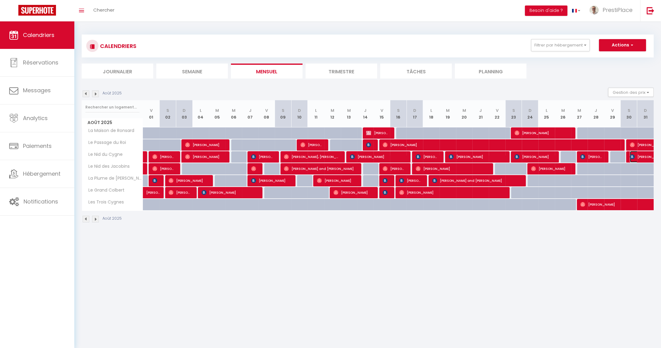
click at [645, 155] on span "Sara Broadhurst" at bounding box center [644, 157] width 28 height 12
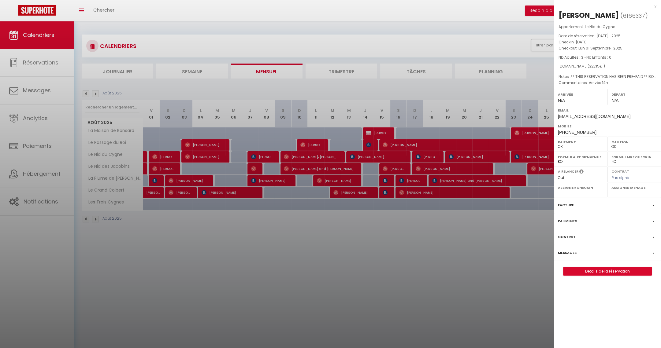
click at [520, 286] on div at bounding box center [330, 174] width 661 height 348
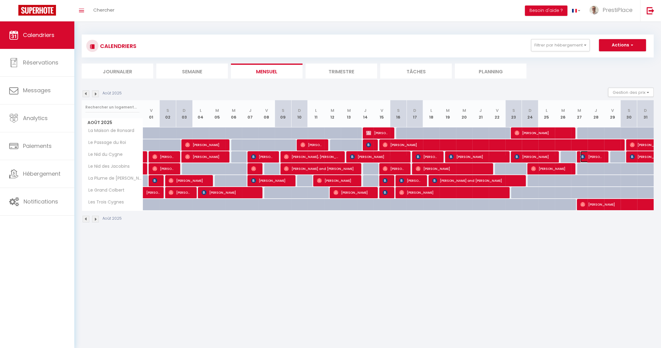
click at [589, 157] on span "Christophe Zwecker" at bounding box center [591, 157] width 22 height 12
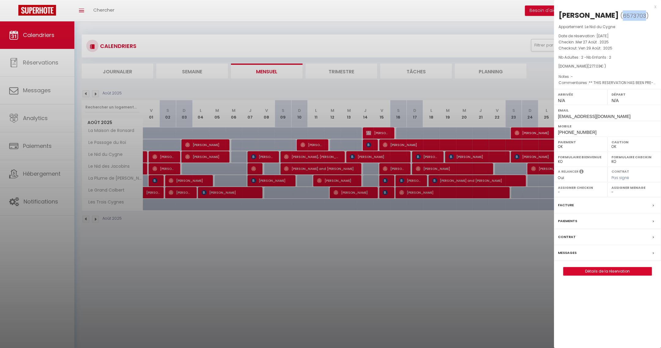
drag, startPoint x: 562, startPoint y: 25, endPoint x: 584, endPoint y: 27, distance: 22.7
click at [620, 20] on span "( 6573703 )" at bounding box center [634, 15] width 28 height 9
click at [417, 254] on div at bounding box center [330, 174] width 661 height 348
checkbox input "false"
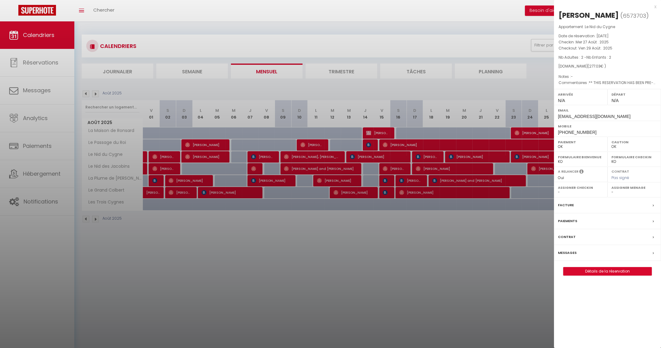
checkbox input "false"
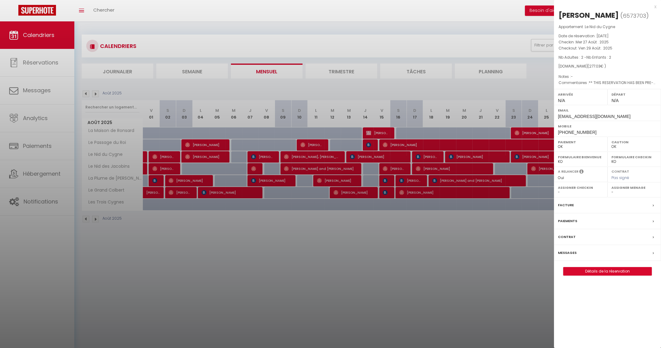
checkbox input "false"
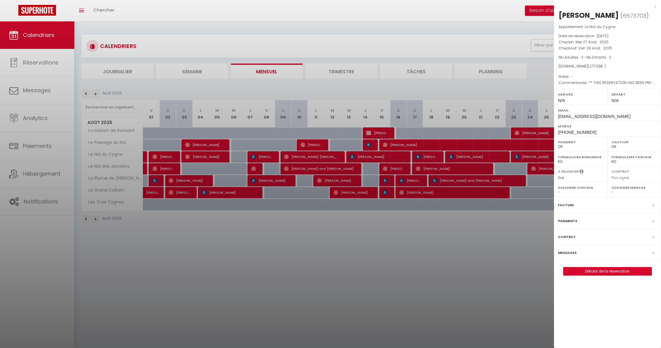
checkbox input "false"
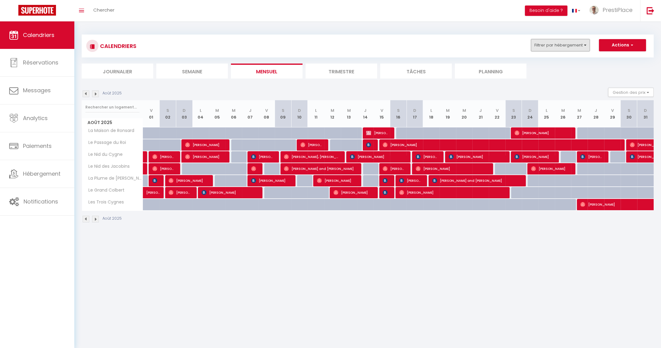
click at [547, 50] on button "Filtrer par hébergement" at bounding box center [560, 45] width 59 height 12
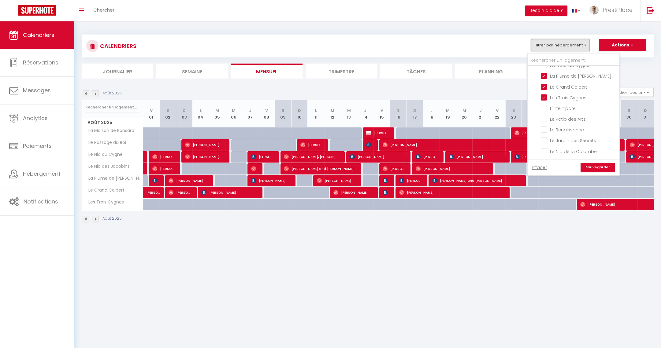
scroll to position [117, 0]
click at [543, 86] on input "Le Nid du Cygne" at bounding box center [579, 89] width 76 height 6
click at [599, 168] on link "Sauvegarder" at bounding box center [598, 167] width 34 height 9
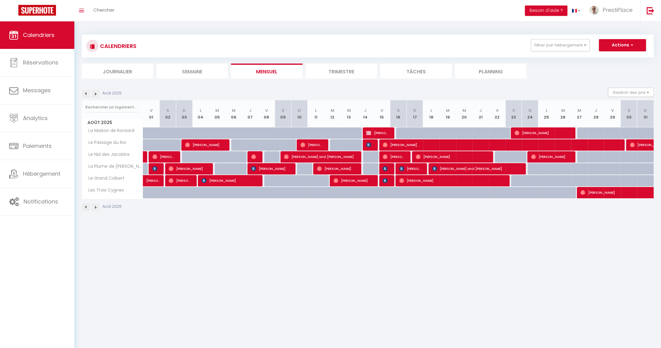
click at [96, 93] on img at bounding box center [95, 94] width 7 height 7
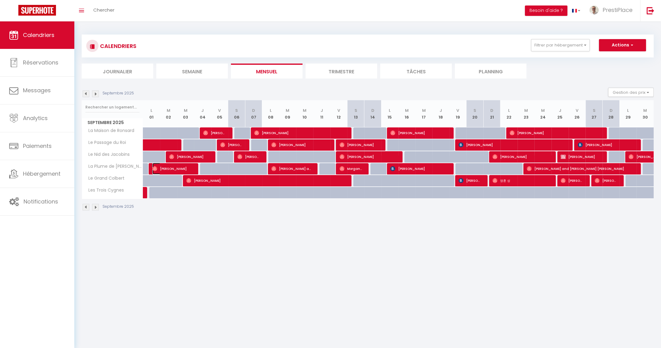
click at [167, 166] on span "Carl Christian Ribe" at bounding box center [172, 169] width 40 height 12
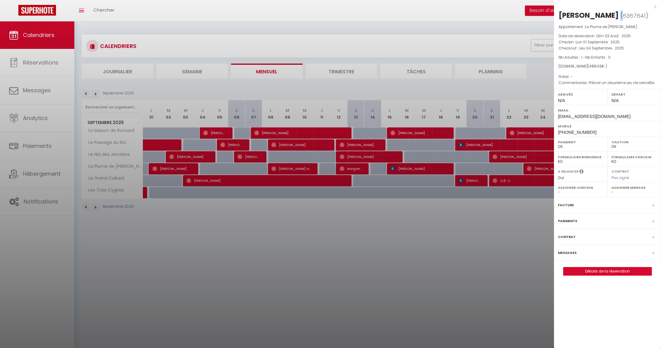
drag, startPoint x: 628, startPoint y: 14, endPoint x: 632, endPoint y: 14, distance: 4.0
click at [632, 14] on span "( 6367641 )" at bounding box center [634, 15] width 28 height 9
drag, startPoint x: 632, startPoint y: 14, endPoint x: 637, endPoint y: 18, distance: 7.2
click at [637, 18] on span "6367641" at bounding box center [634, 16] width 23 height 8
drag, startPoint x: 631, startPoint y: 15, endPoint x: 651, endPoint y: 17, distance: 20.9
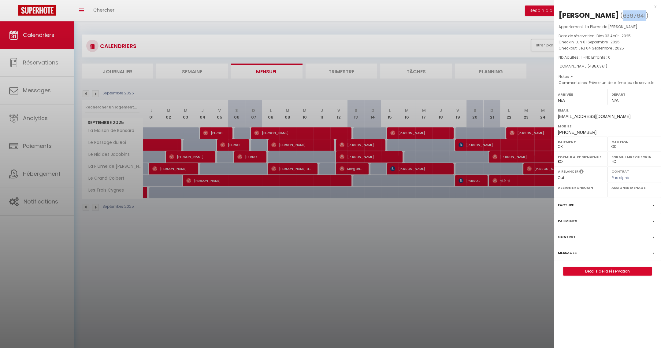
click at [646, 17] on span "6367641" at bounding box center [634, 16] width 23 height 8
click at [557, 14] on div "Carl Christian Ribe ( 6367641 ) Appartement : La Plume de Colbert Date de réser…" at bounding box center [607, 142] width 107 height 265
drag, startPoint x: 559, startPoint y: 13, endPoint x: 624, endPoint y: 12, distance: 64.2
click at [619, 12] on div "Carl Christian Ribe" at bounding box center [588, 15] width 60 height 10
click at [270, 247] on div at bounding box center [330, 174] width 661 height 348
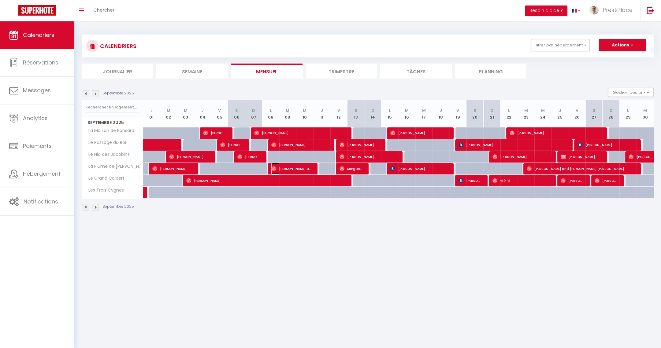
click at [292, 170] on span "Patrice and Olivia Ouellet" at bounding box center [291, 169] width 40 height 12
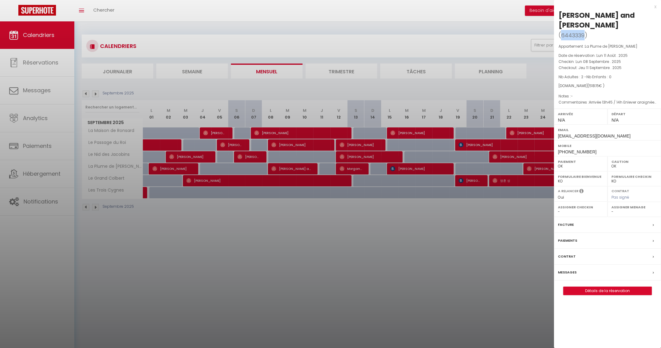
drag, startPoint x: 562, startPoint y: 24, endPoint x: 584, endPoint y: 26, distance: 21.8
click at [584, 32] on span "6443339" at bounding box center [573, 36] width 24 height 8
drag, startPoint x: 624, startPoint y: 15, endPoint x: 651, endPoint y: 16, distance: 27.2
click at [651, 16] on h2 "Patrice and Olivia Ouellet ( 6443339 )" at bounding box center [607, 25] width 98 height 30
click at [262, 246] on div at bounding box center [330, 174] width 661 height 348
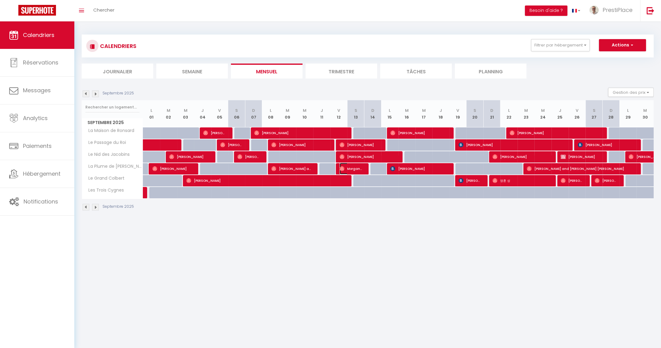
click at [351, 169] on span "Morgane Le" at bounding box center [351, 169] width 23 height 12
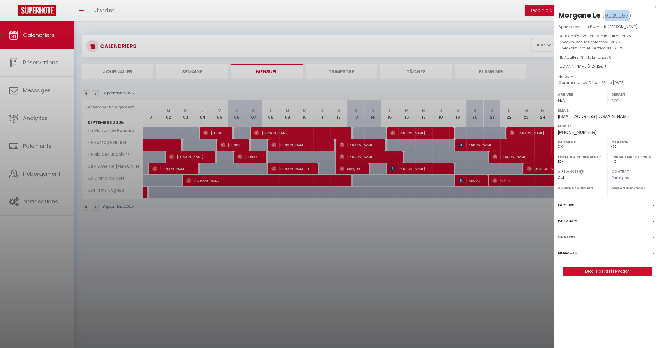
drag, startPoint x: 604, startPoint y: 14, endPoint x: 628, endPoint y: 14, distance: 23.6
click at [628, 14] on span "( 6229257 )" at bounding box center [616, 15] width 29 height 9
click at [329, 229] on div at bounding box center [330, 174] width 661 height 348
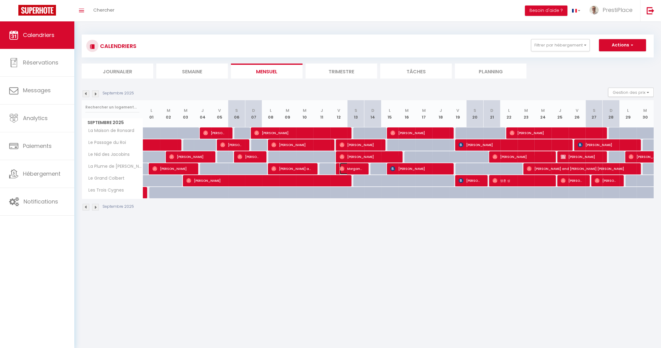
click at [354, 167] on span "Morgane Le" at bounding box center [351, 169] width 23 height 12
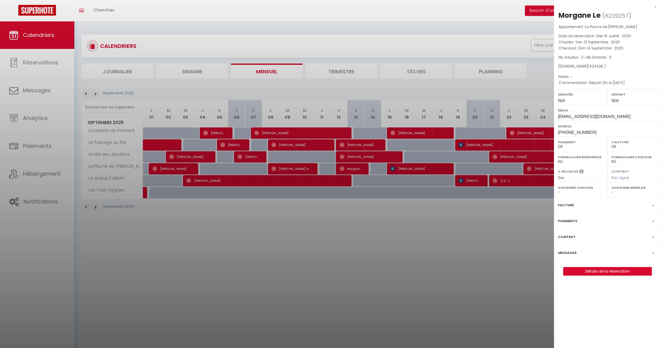
click at [331, 235] on div at bounding box center [330, 174] width 661 height 348
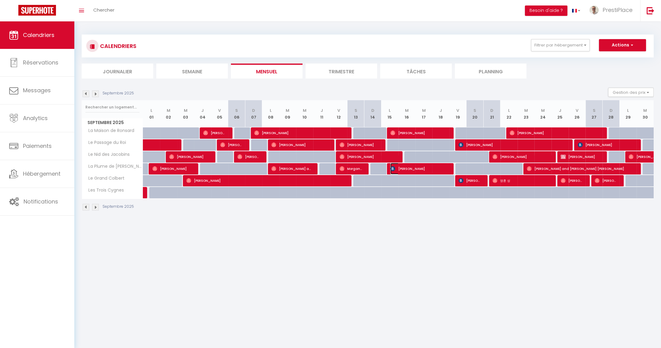
click at [423, 168] on span "Christoph Lange" at bounding box center [418, 169] width 57 height 12
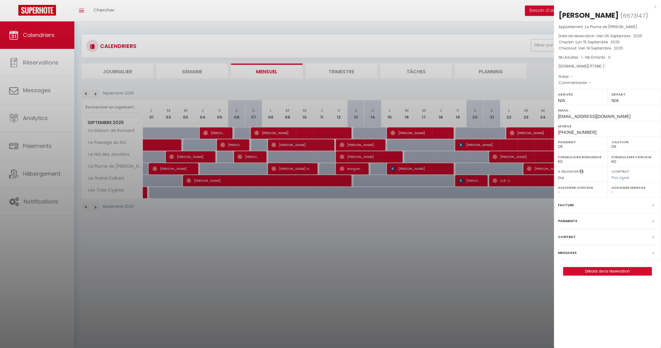
drag, startPoint x: 421, startPoint y: 227, endPoint x: 486, endPoint y: 189, distance: 75.0
click at [422, 227] on div at bounding box center [330, 174] width 661 height 348
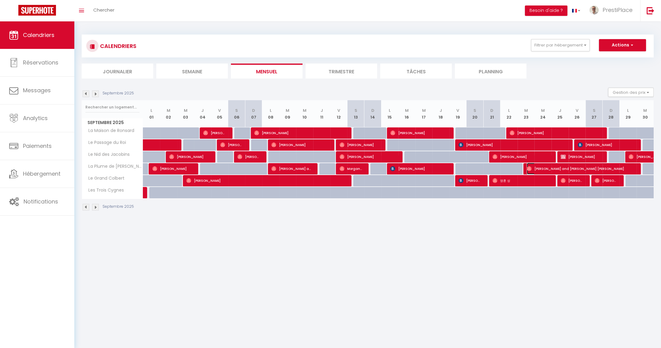
click at [547, 168] on span "Gillian and Gordana ‪Paterson" at bounding box center [581, 169] width 109 height 12
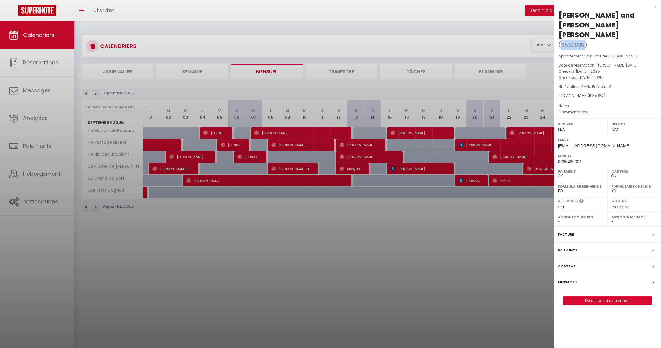
drag, startPoint x: 561, startPoint y: 35, endPoint x: 584, endPoint y: 36, distance: 22.4
click at [584, 41] on span "6550839" at bounding box center [573, 45] width 24 height 8
click at [341, 284] on div at bounding box center [330, 174] width 661 height 348
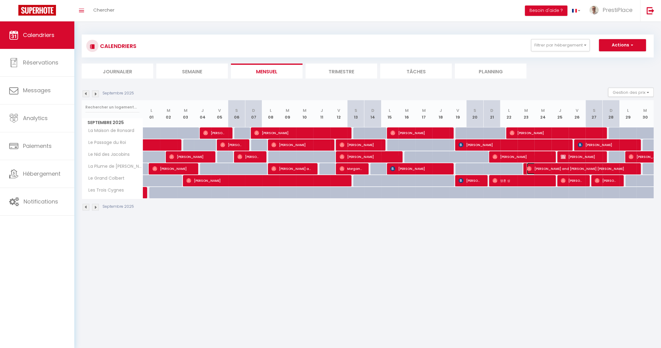
click at [541, 170] on span "Gillian and Gordana ‪Paterson" at bounding box center [581, 169] width 109 height 12
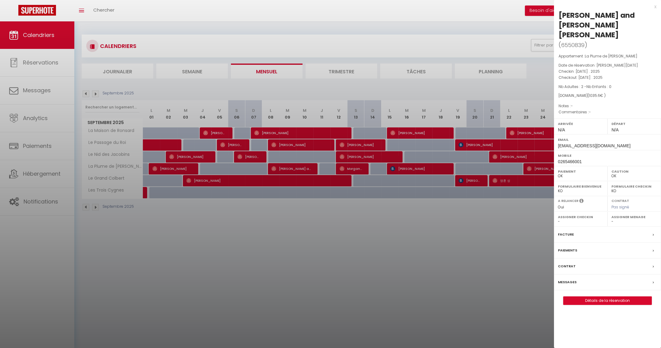
drag, startPoint x: 559, startPoint y: 24, endPoint x: 594, endPoint y: 24, distance: 34.3
click at [594, 24] on div "Gillian and Gordana ‪Paterson" at bounding box center [607, 24] width 98 height 29
drag, startPoint x: 253, startPoint y: 254, endPoint x: 282, endPoint y: 236, distance: 34.6
click at [254, 254] on div at bounding box center [330, 174] width 661 height 348
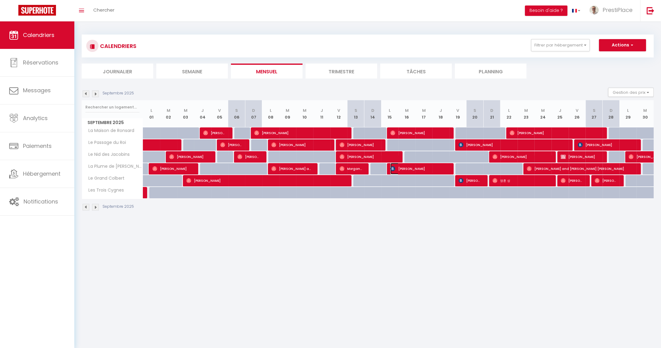
click at [410, 170] on span "Christoph Lange" at bounding box center [418, 169] width 57 height 12
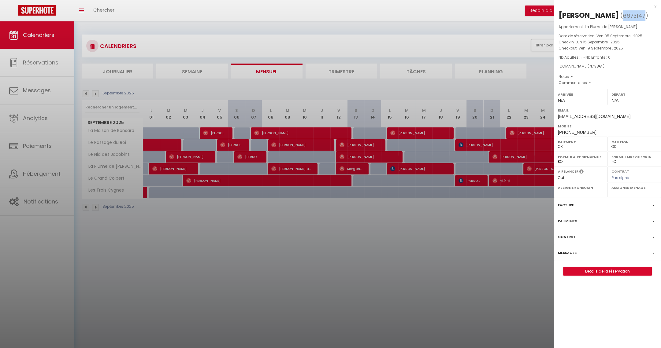
drag, startPoint x: 622, startPoint y: 14, endPoint x: 642, endPoint y: 14, distance: 20.5
click at [642, 14] on span "6673147" at bounding box center [634, 16] width 23 height 8
click at [351, 278] on div at bounding box center [330, 174] width 661 height 348
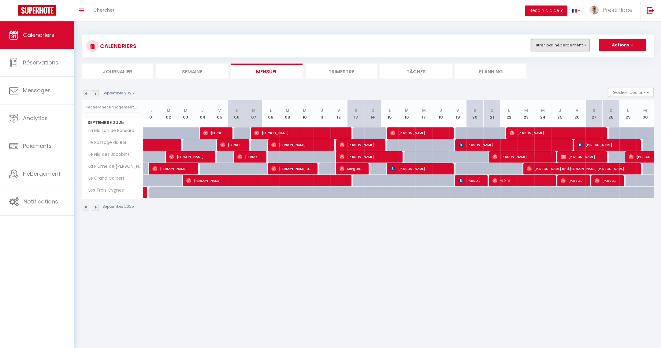
click at [565, 49] on button "Filtrer par hébergement" at bounding box center [560, 45] width 59 height 12
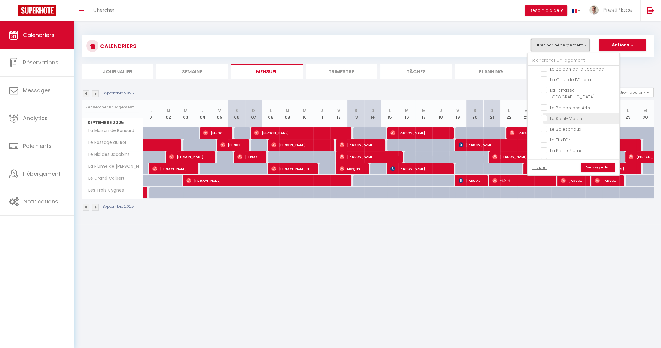
scroll to position [0, 0]
click at [544, 128] on input "Le Saint-[PERSON_NAME]" at bounding box center [579, 131] width 76 height 6
click at [595, 169] on link "Sauvegarder" at bounding box center [598, 167] width 34 height 9
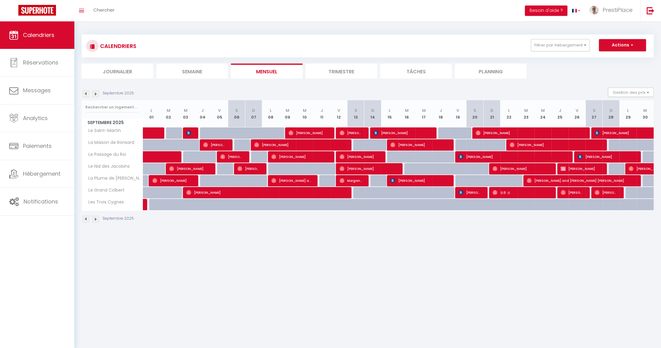
click at [97, 97] on img at bounding box center [95, 94] width 7 height 7
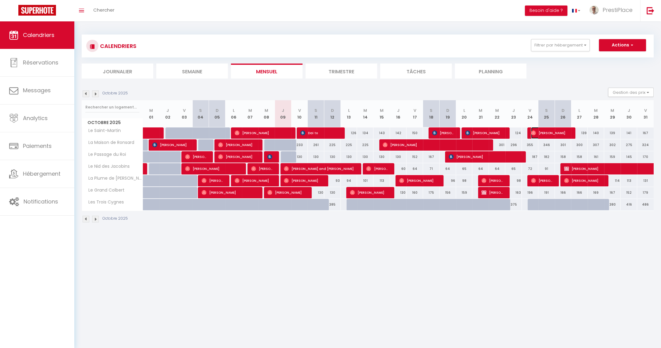
click at [550, 134] on span "[PERSON_NAME]" at bounding box center [550, 133] width 39 height 12
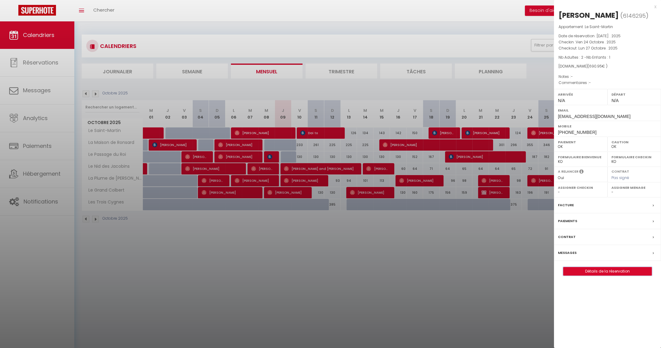
click at [603, 275] on button "Détails de la réservation" at bounding box center [607, 271] width 89 height 9
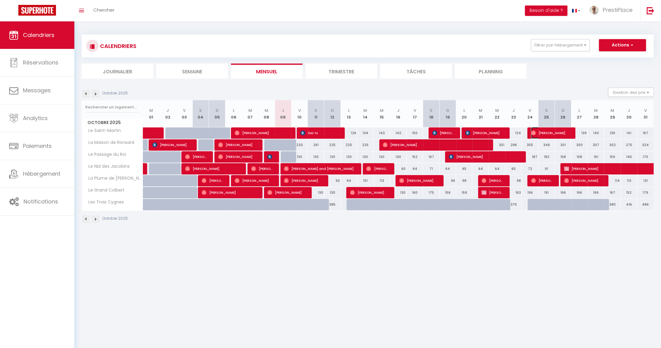
click at [556, 132] on span "[PERSON_NAME]" at bounding box center [550, 133] width 39 height 12
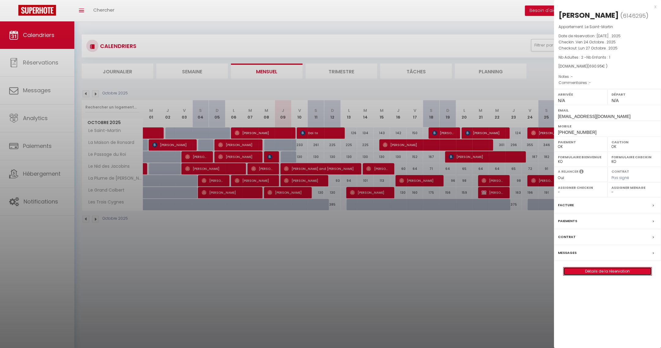
click at [613, 269] on link "Détails de la réservation" at bounding box center [607, 272] width 88 height 8
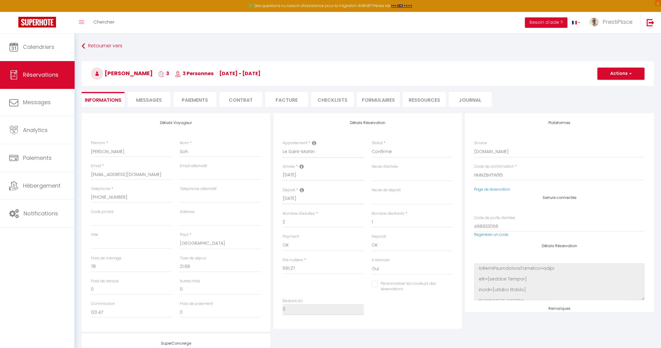
scroll to position [126, 0]
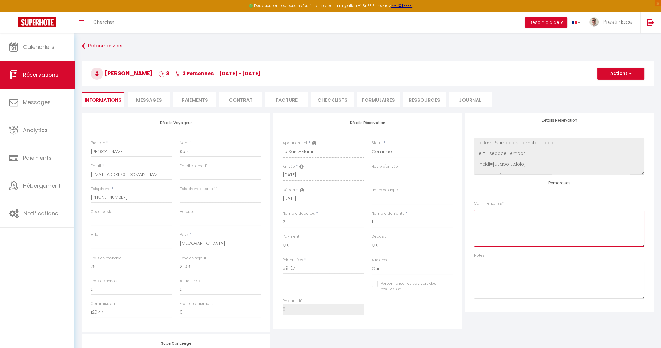
click at [555, 221] on textarea at bounding box center [559, 228] width 170 height 37
click at [618, 73] on button "Actions" at bounding box center [620, 74] width 47 height 12
click at [613, 86] on link "Enregistrer" at bounding box center [615, 87] width 48 height 8
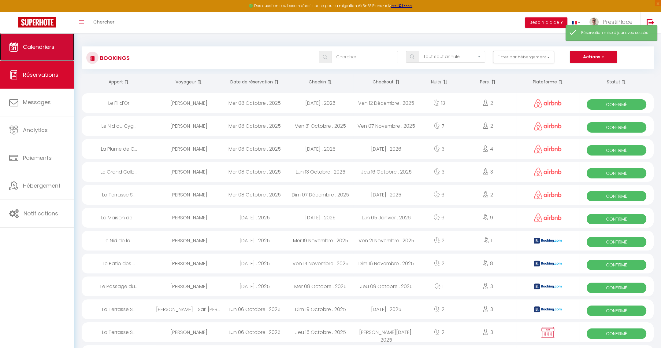
click at [25, 50] on span "Calendriers" at bounding box center [39, 47] width 32 height 8
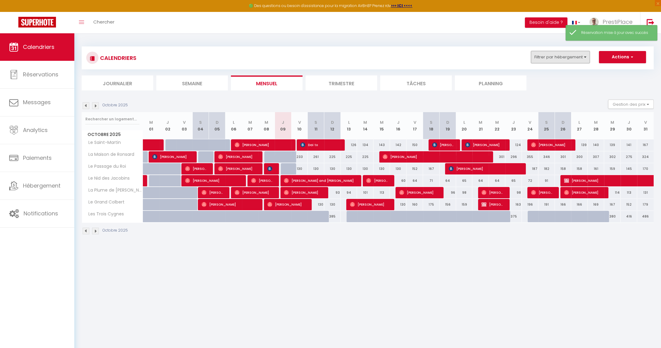
click at [572, 58] on button "Filtrer par hébergement" at bounding box center [560, 57] width 59 height 12
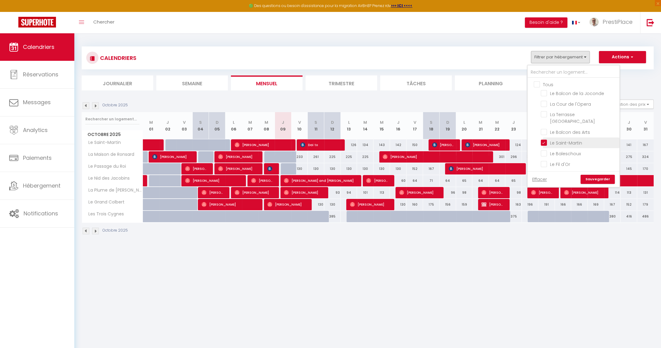
drag, startPoint x: 546, startPoint y: 137, endPoint x: 546, endPoint y: 140, distance: 3.1
click at [546, 139] on input "Le Saint-[PERSON_NAME]" at bounding box center [579, 142] width 76 height 6
click at [599, 182] on link "Sauvegarder" at bounding box center [598, 179] width 34 height 9
